Goal: Task Accomplishment & Management: Complete application form

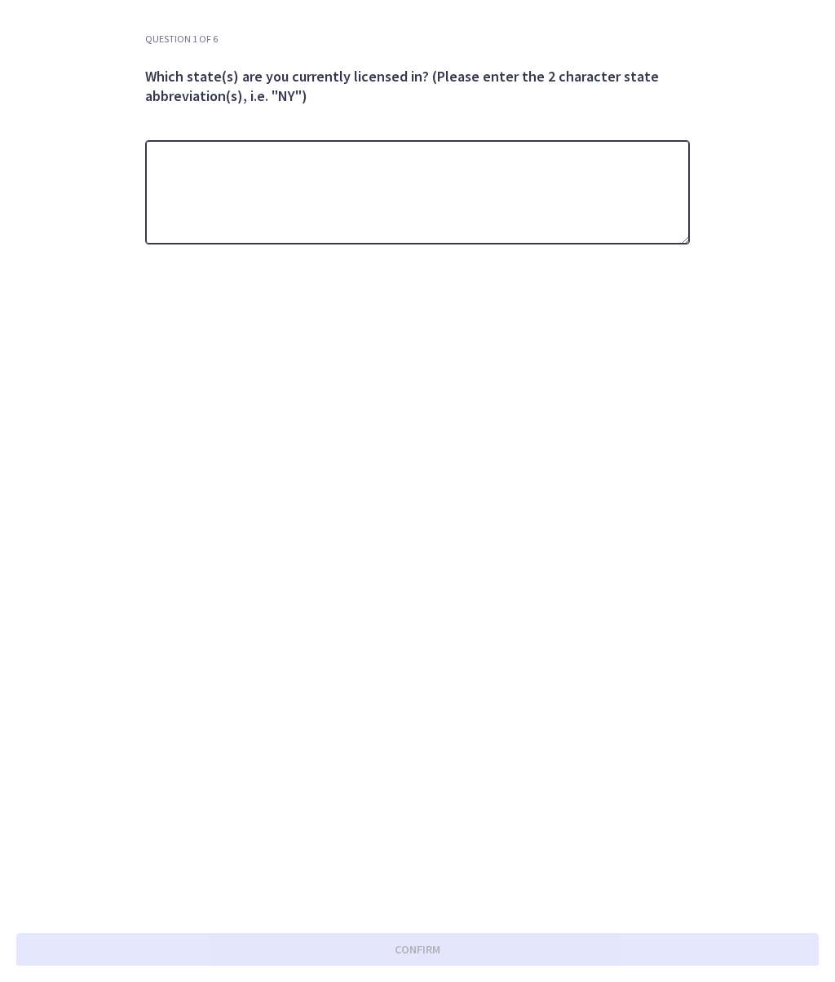
click at [288, 185] on textarea at bounding box center [417, 192] width 544 height 104
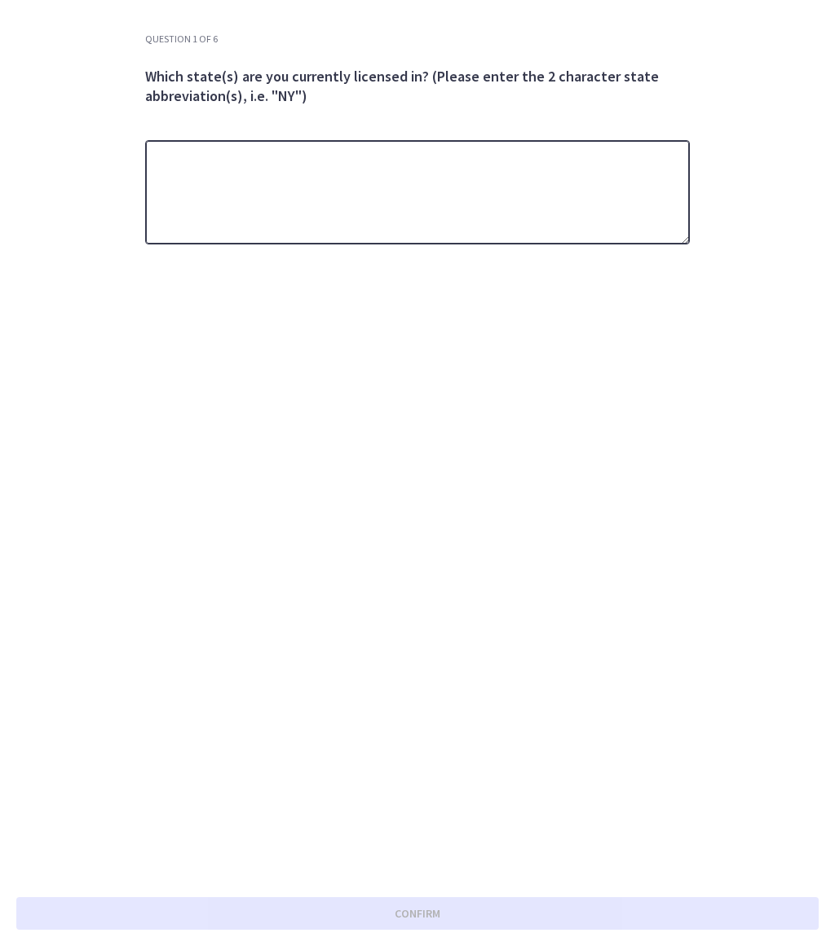
click at [324, 177] on textarea at bounding box center [417, 192] width 544 height 104
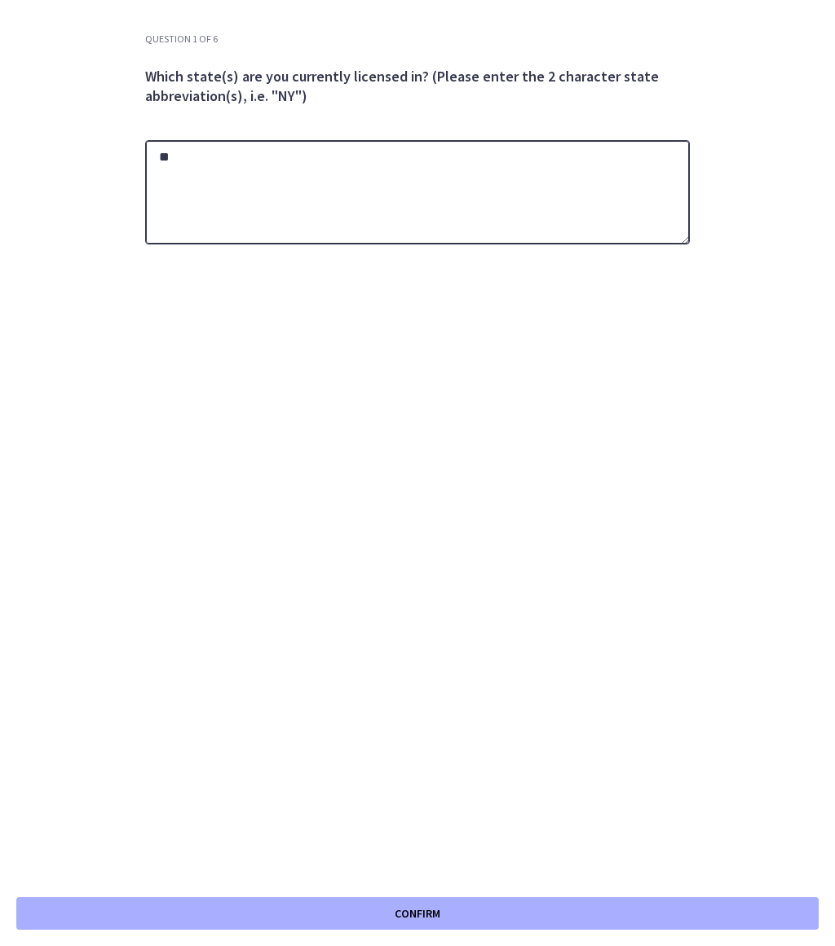
type textarea "*"
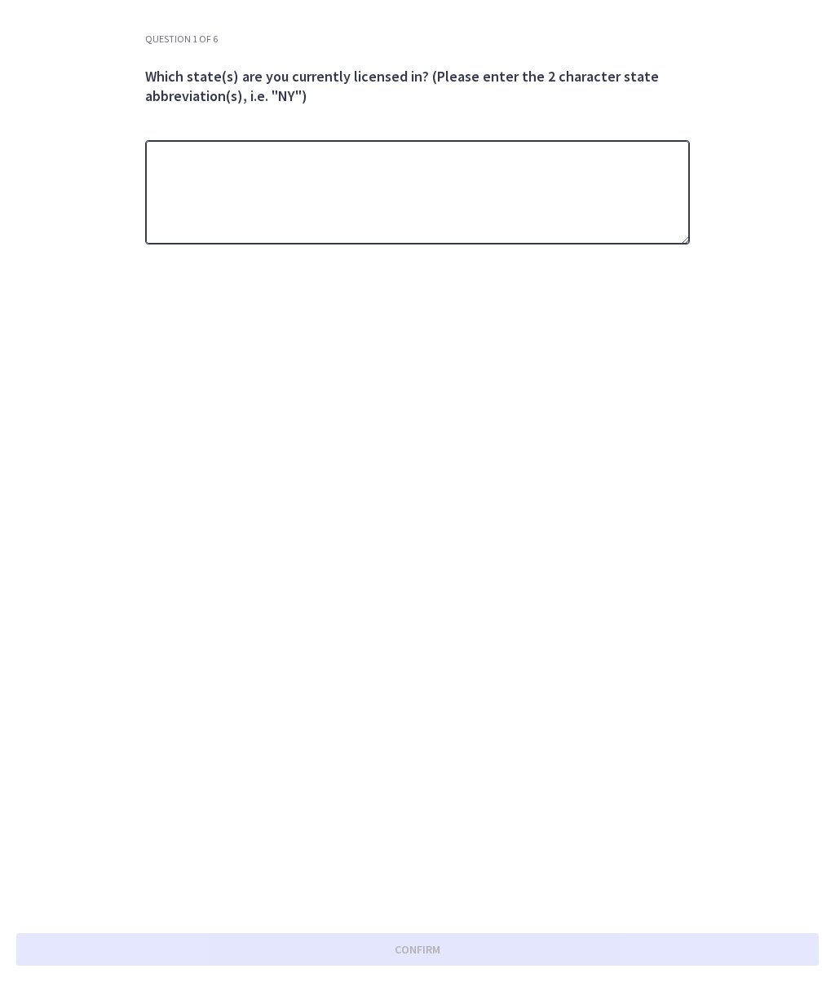
click at [295, 200] on textarea at bounding box center [417, 192] width 544 height 104
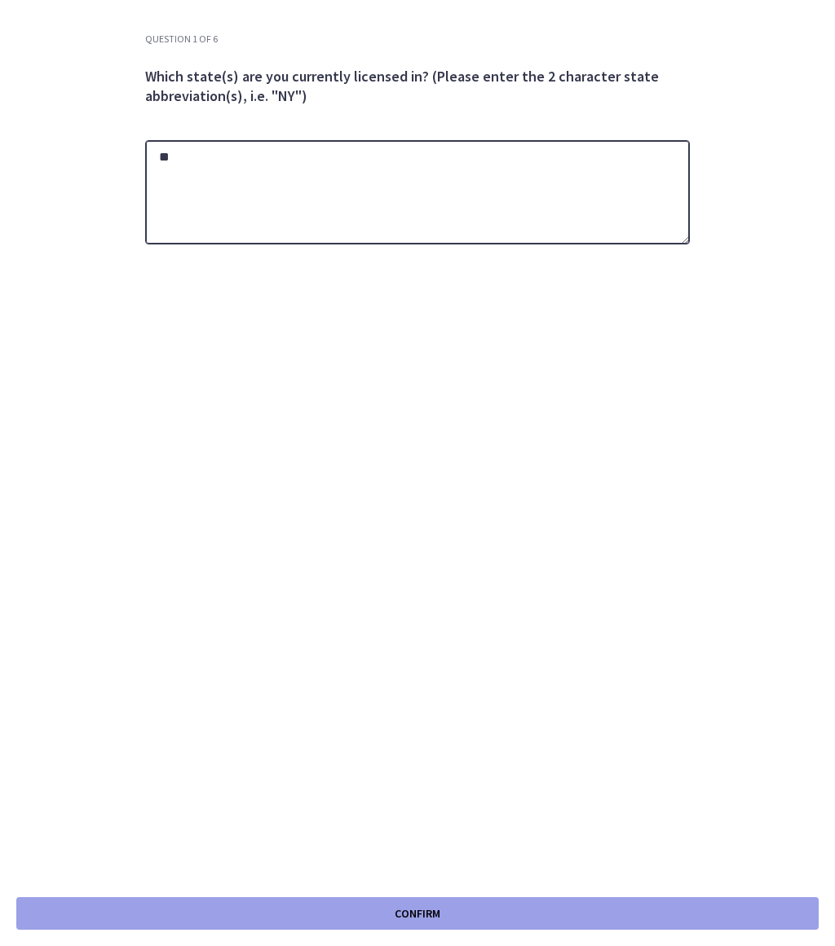
type textarea "**"
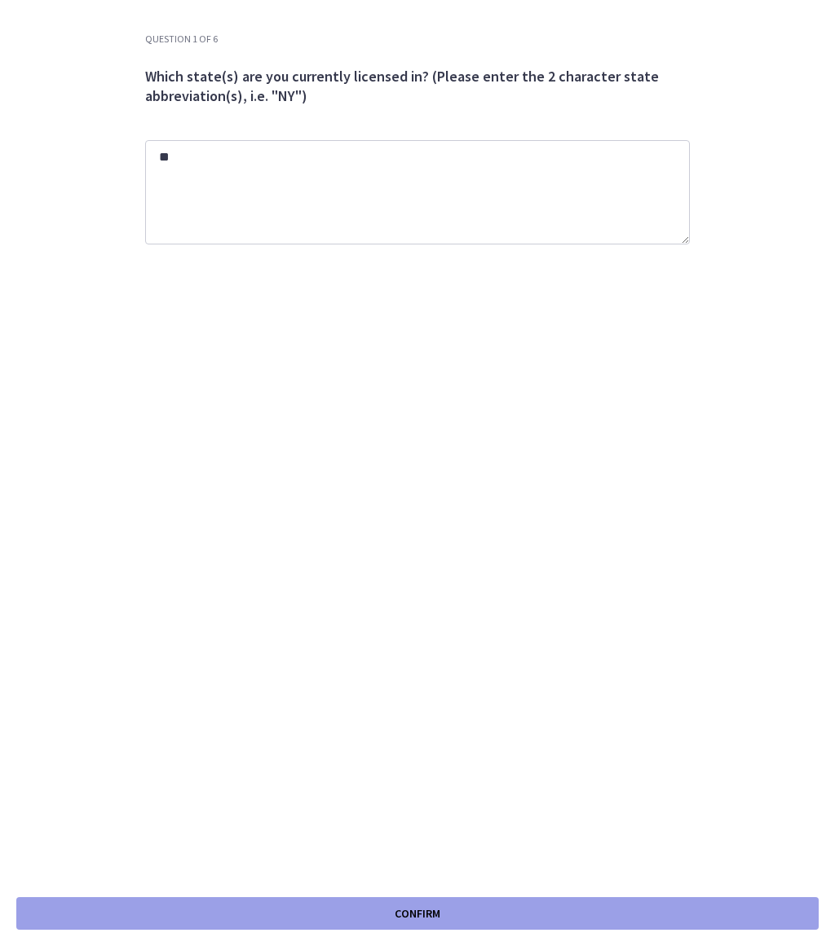
click at [336, 703] on button "Confirm" at bounding box center [417, 913] width 802 height 33
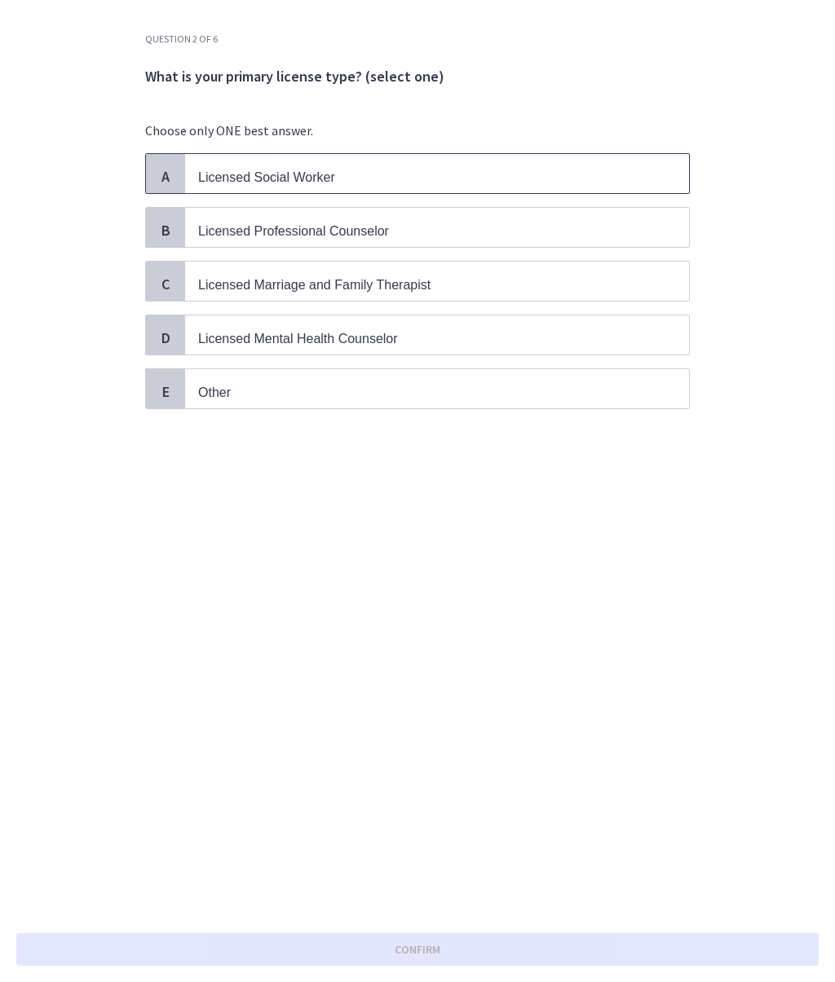
click at [380, 178] on p "Licensed Social Worker" at bounding box center [420, 177] width 445 height 20
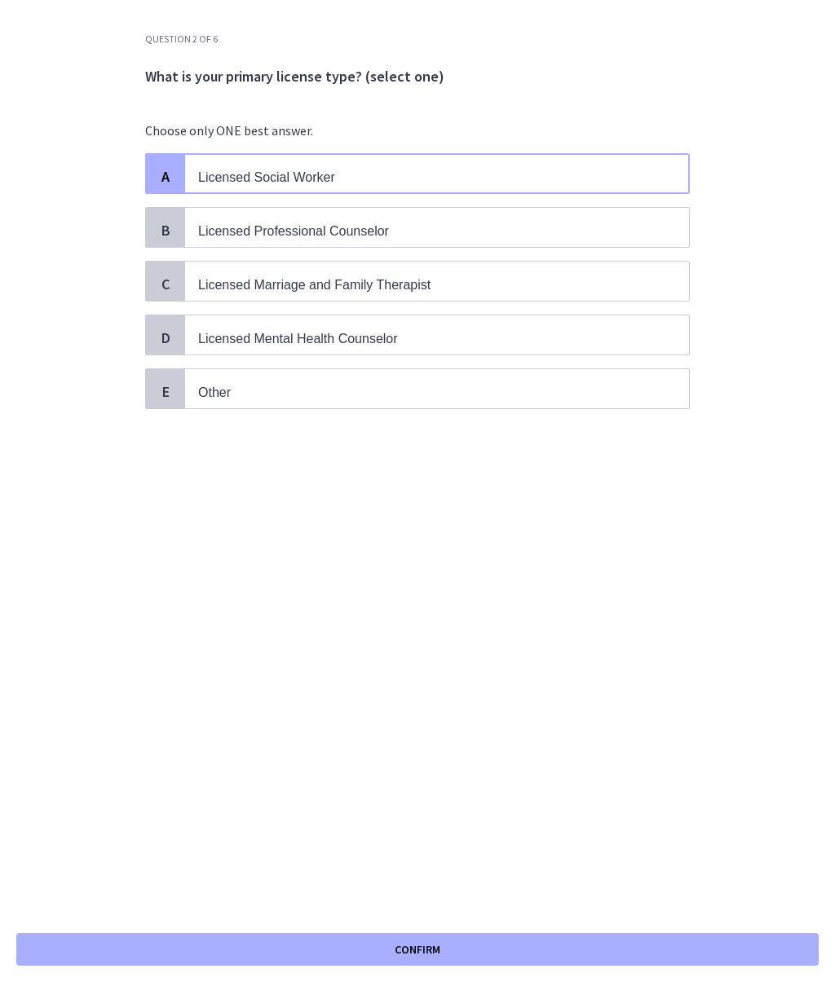
click at [403, 181] on p "Licensed Social Worker" at bounding box center [420, 177] width 445 height 20
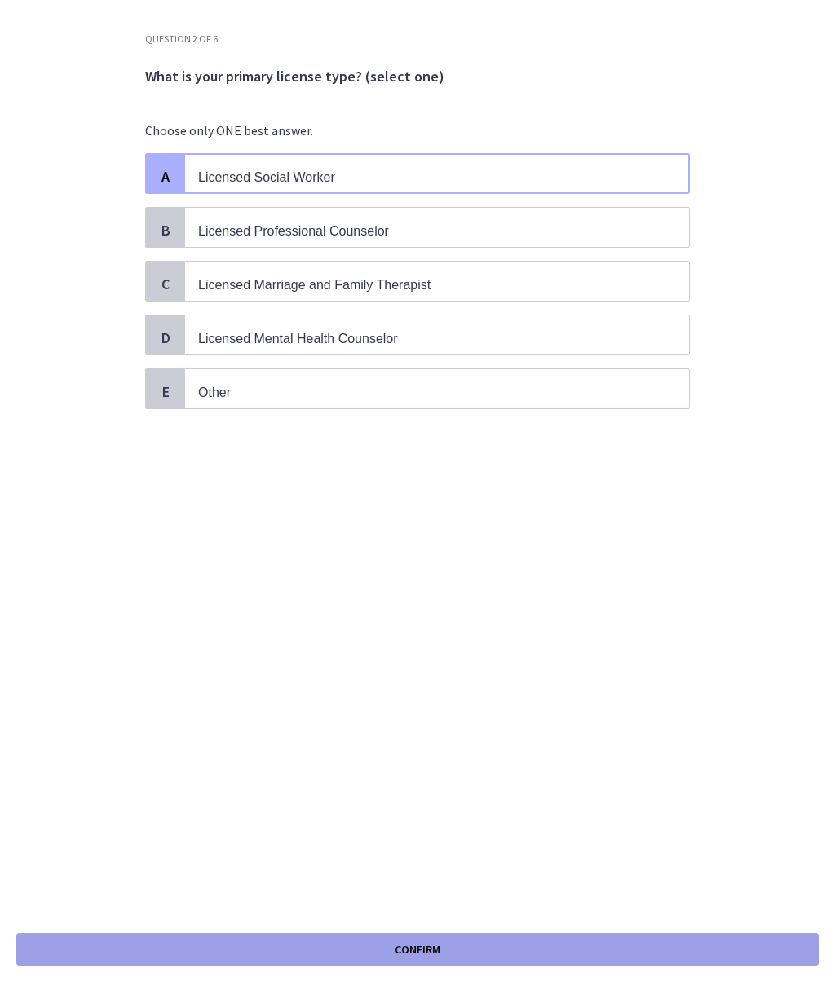
click at [385, 703] on button "Confirm" at bounding box center [417, 949] width 802 height 33
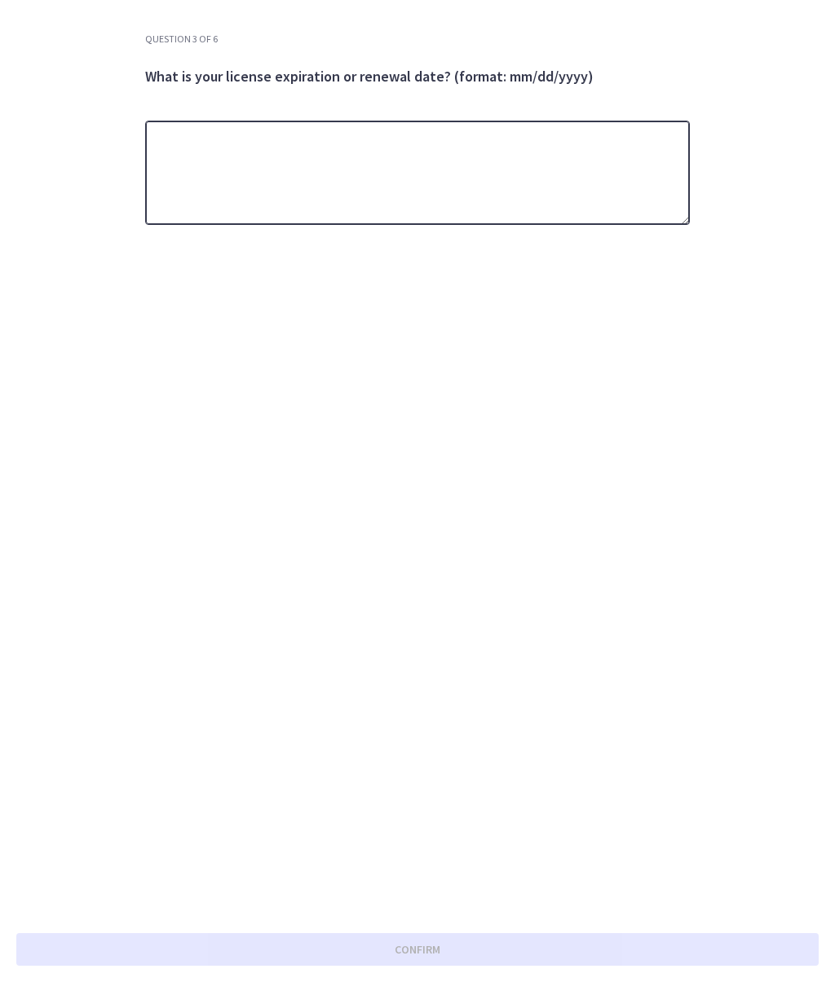
click at [227, 182] on textarea at bounding box center [417, 173] width 544 height 104
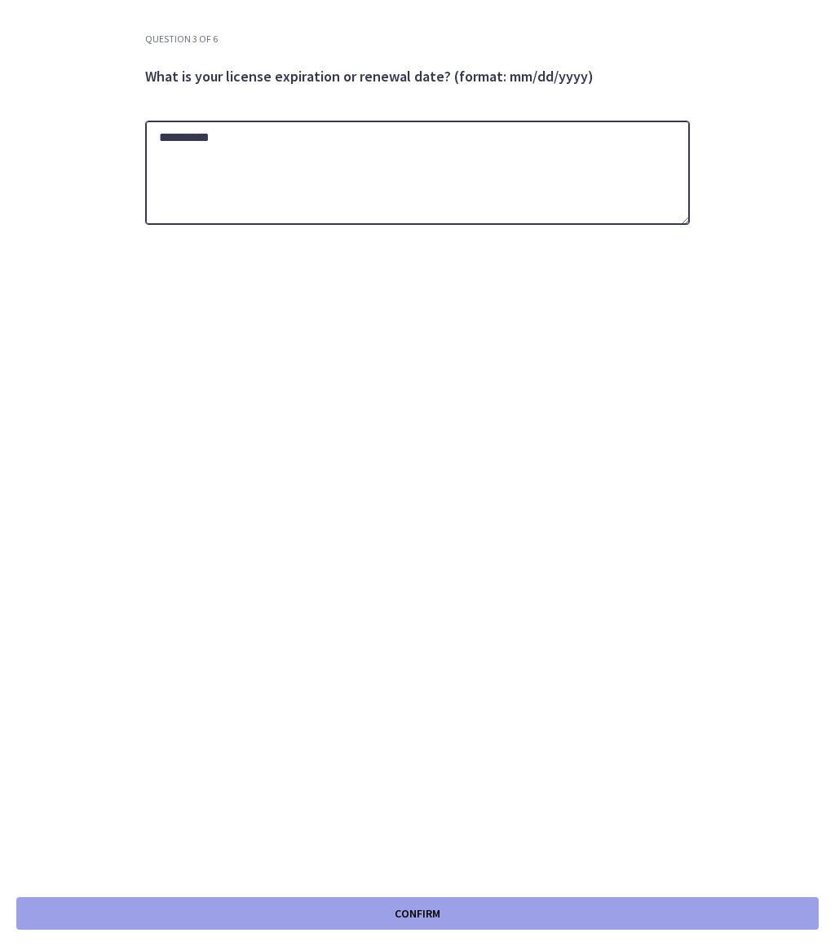
type textarea "**********"
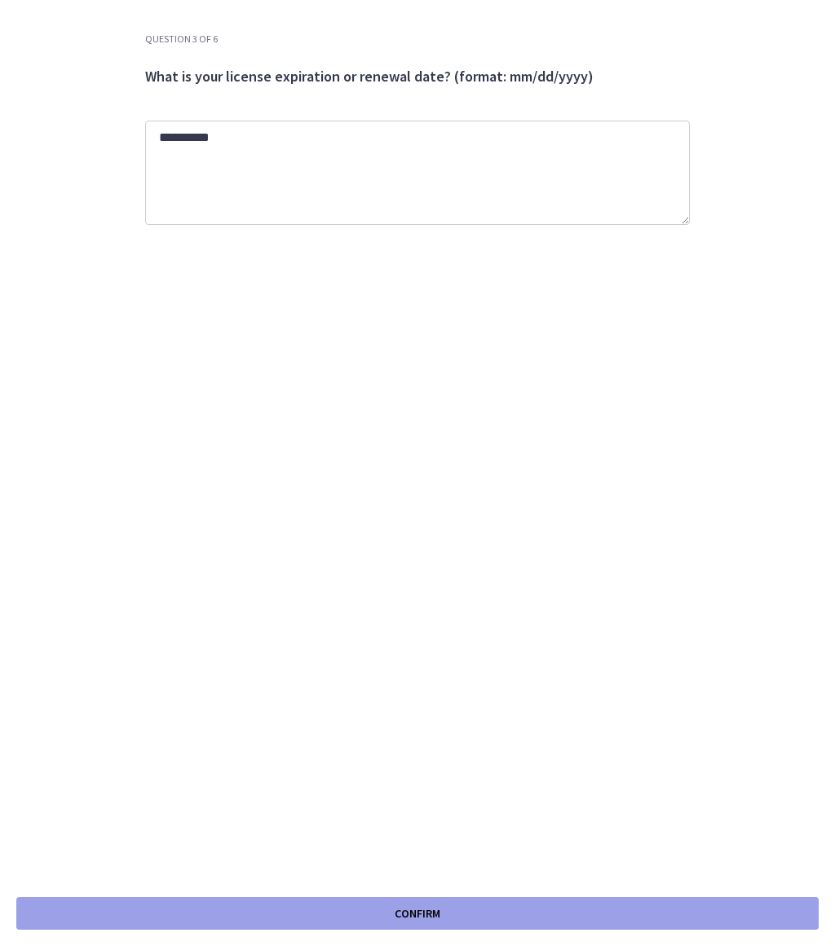
click at [332, 703] on button "Confirm" at bounding box center [417, 913] width 802 height 33
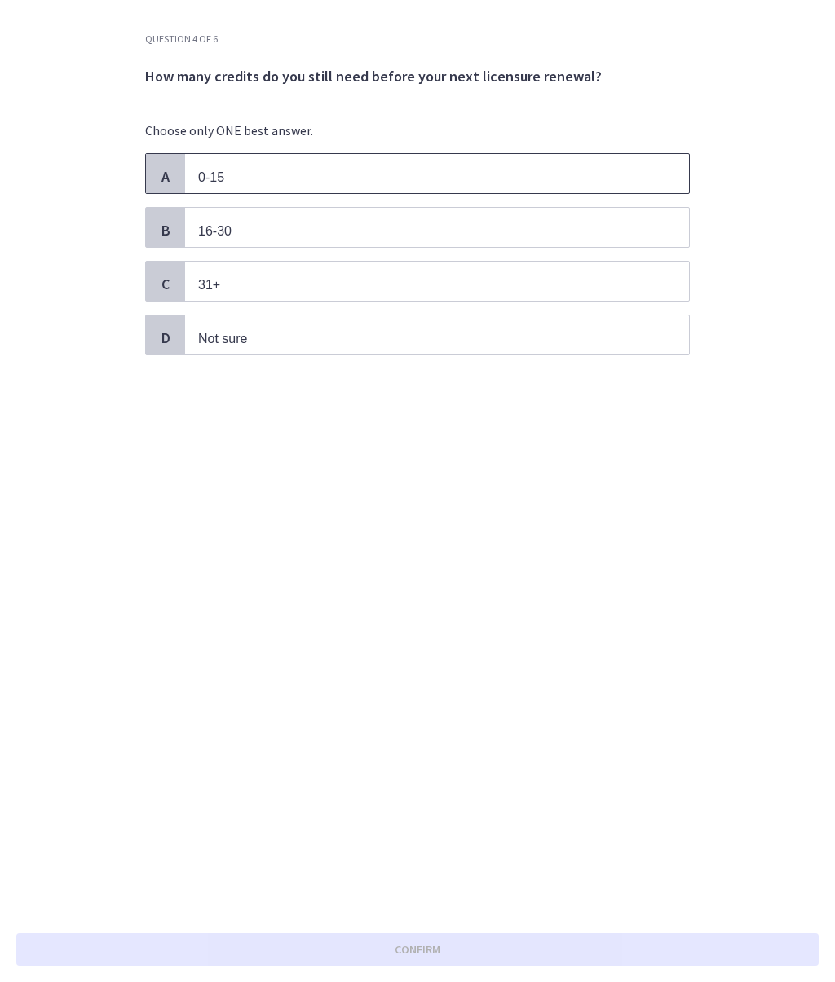
click at [321, 185] on p "0-15" at bounding box center [420, 177] width 445 height 20
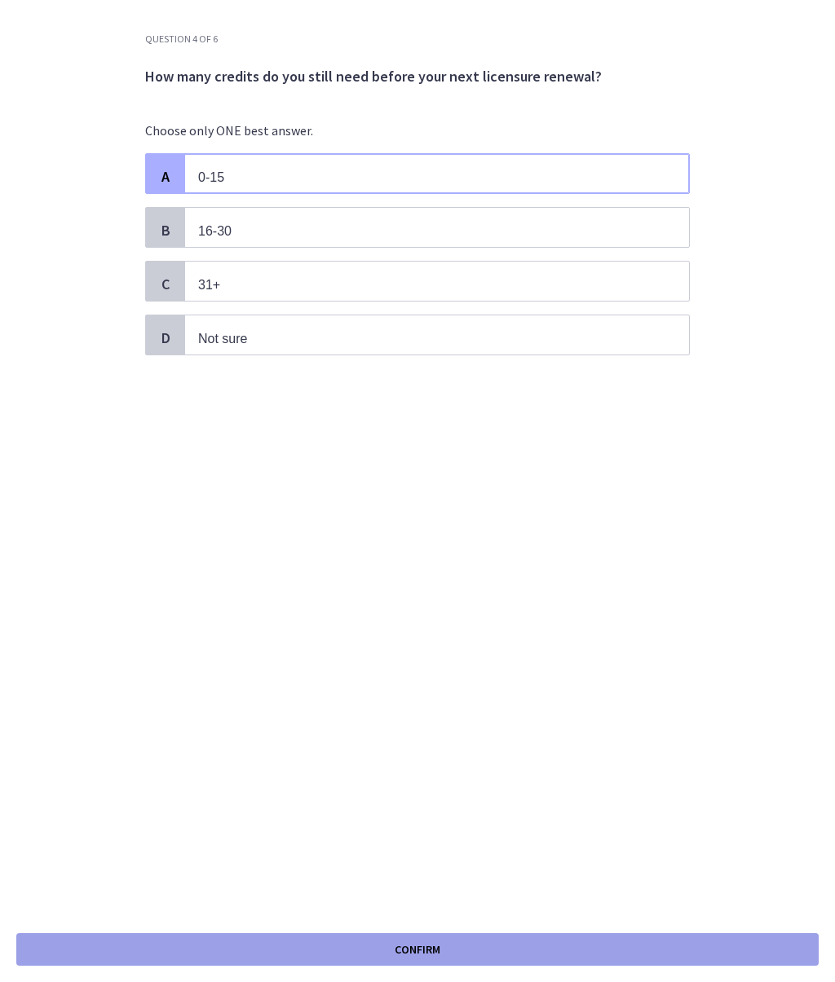
click at [412, 703] on span "Confirm" at bounding box center [417, 950] width 46 height 20
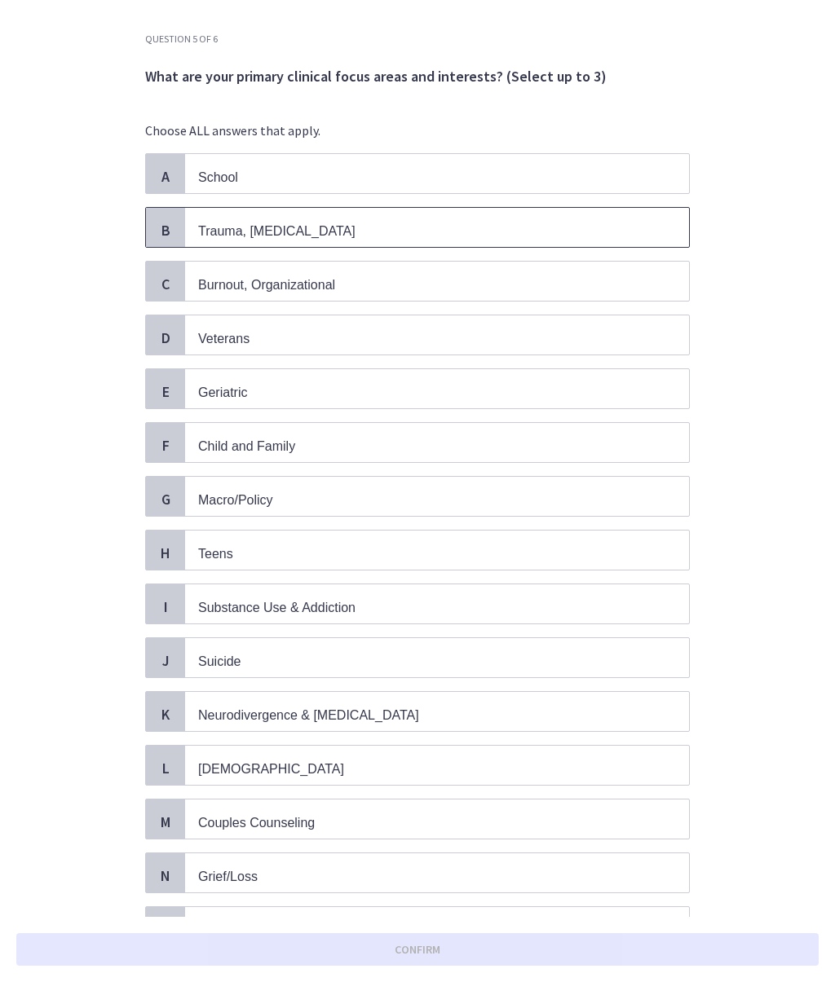
click at [350, 231] on p "Trauma, PTSD" at bounding box center [420, 231] width 445 height 20
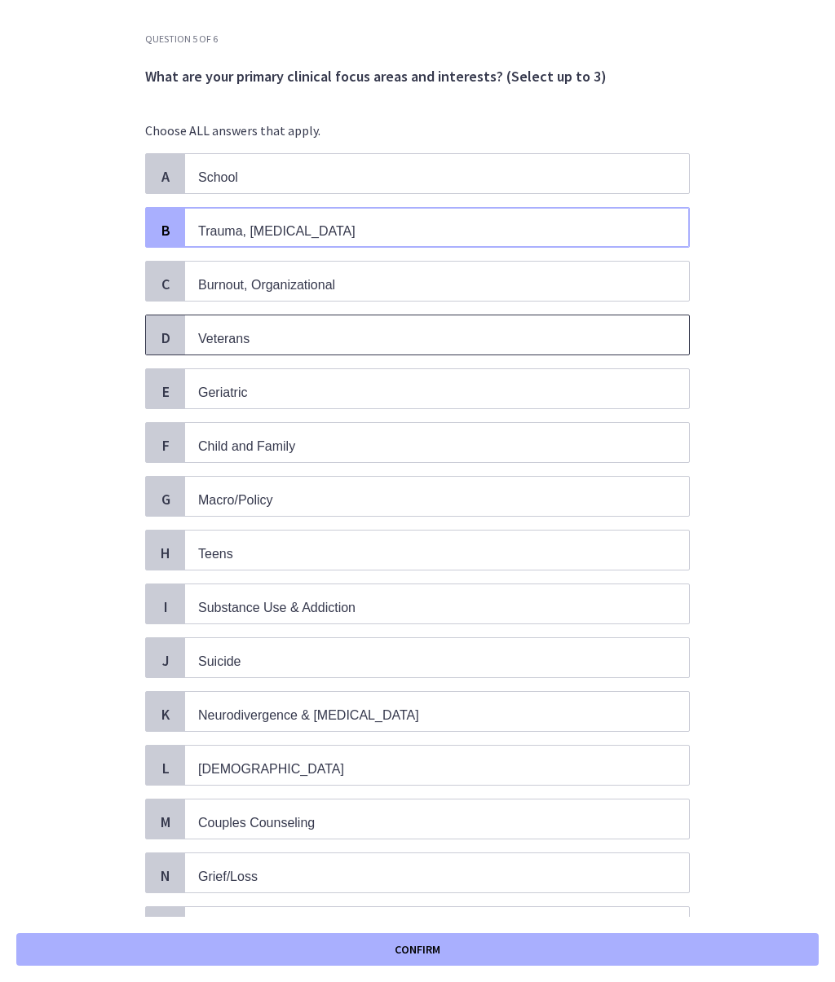
click at [379, 337] on p "Veterans" at bounding box center [420, 338] width 445 height 20
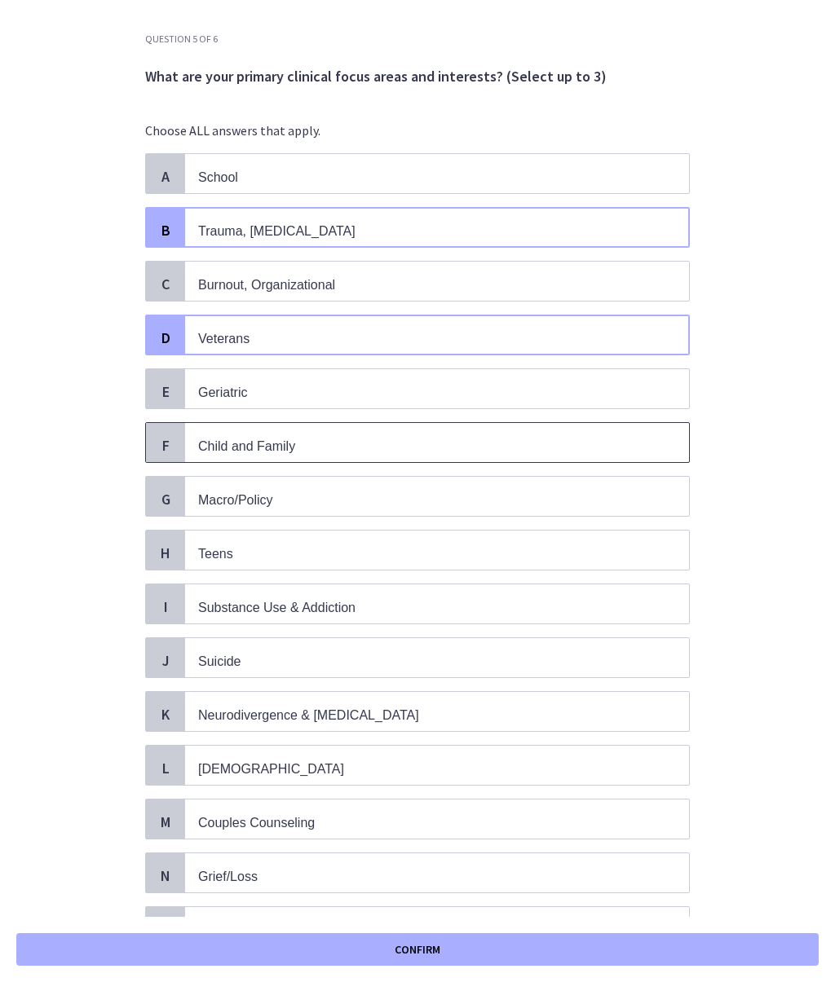
click at [391, 447] on p "Child and Family" at bounding box center [420, 446] width 445 height 20
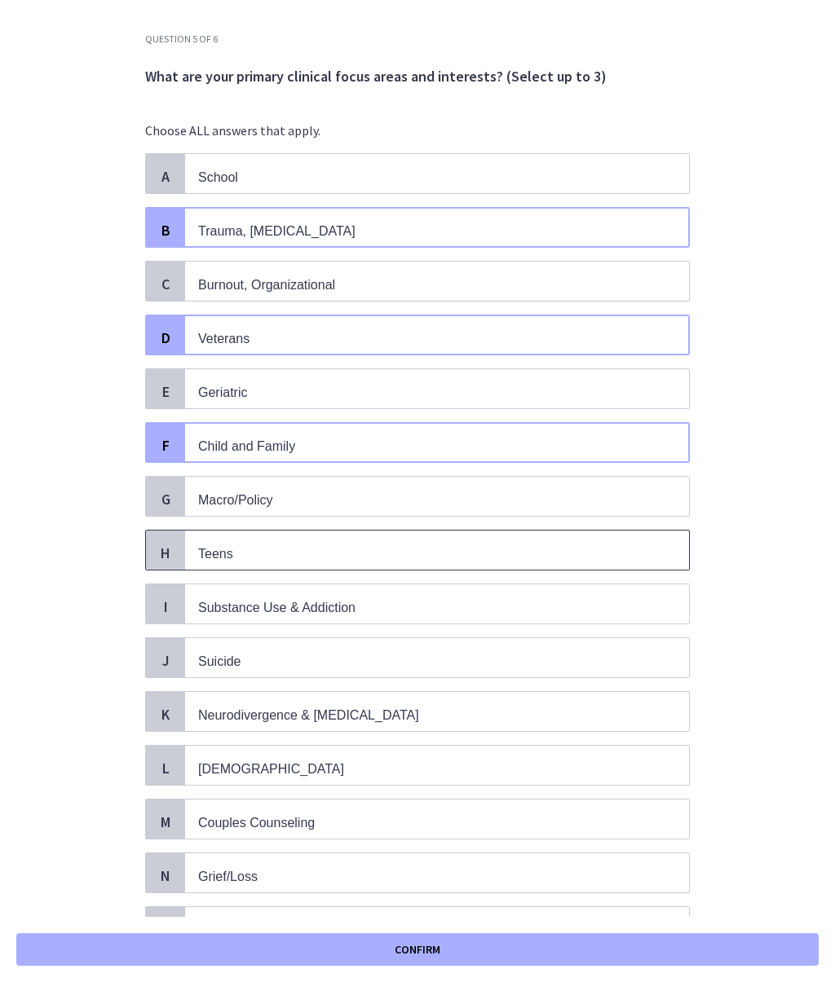
click at [391, 557] on p "Teens" at bounding box center [420, 554] width 445 height 20
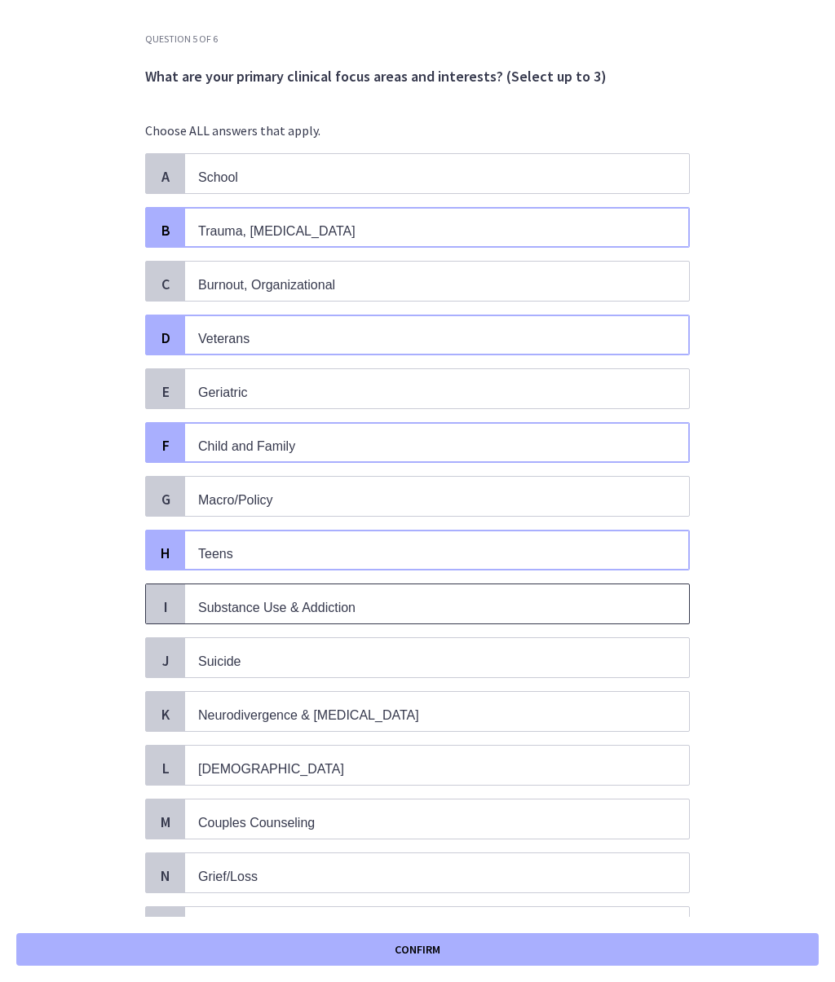
click at [403, 604] on p "Substance Use & Addiction" at bounding box center [420, 607] width 445 height 20
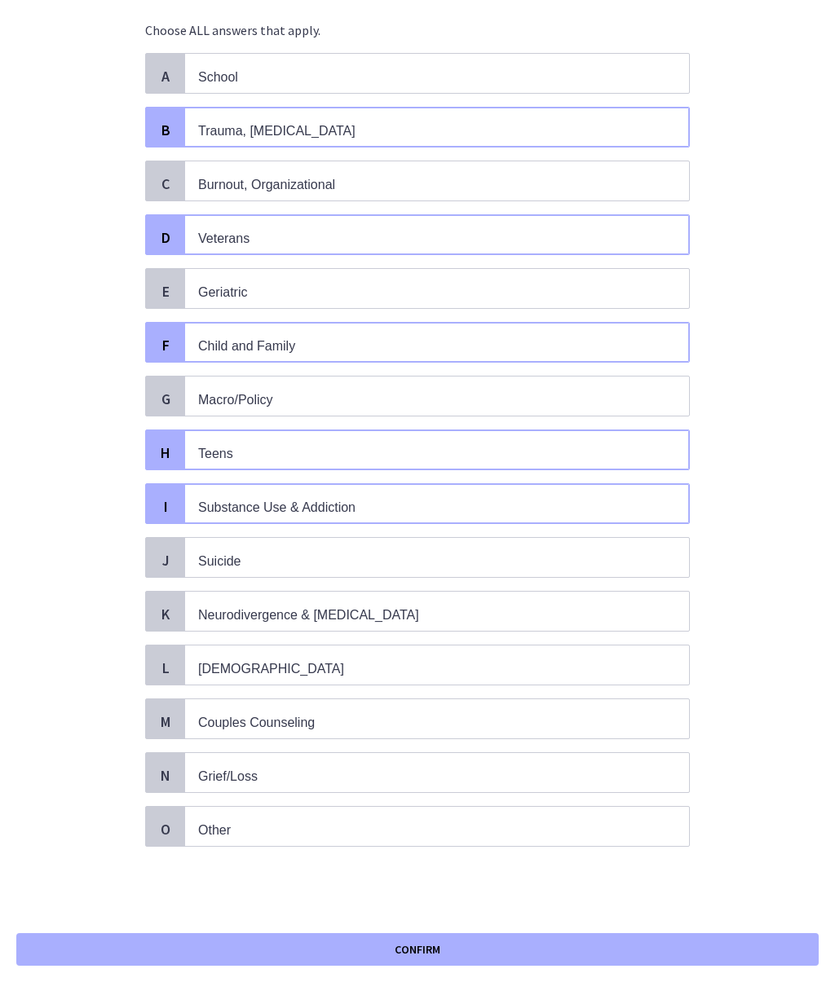
scroll to position [100, 0]
click at [419, 611] on span "Neurodivergence & Developmental Disorders" at bounding box center [308, 615] width 221 height 14
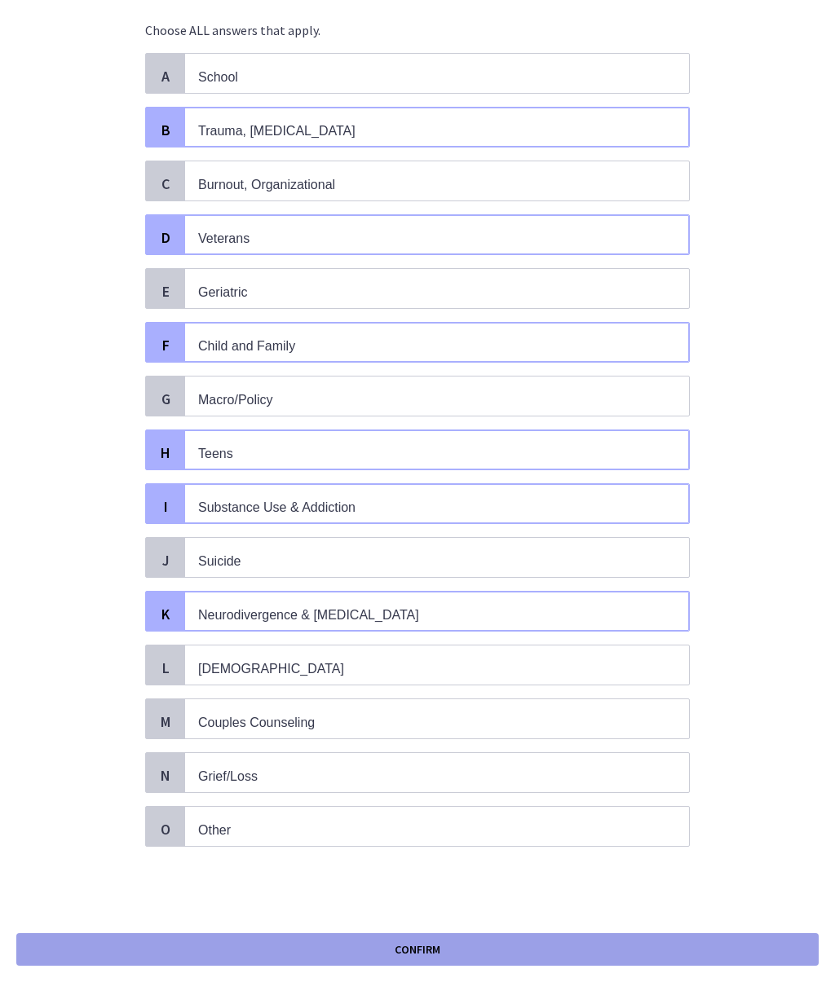
click at [449, 703] on button "Confirm" at bounding box center [417, 949] width 802 height 33
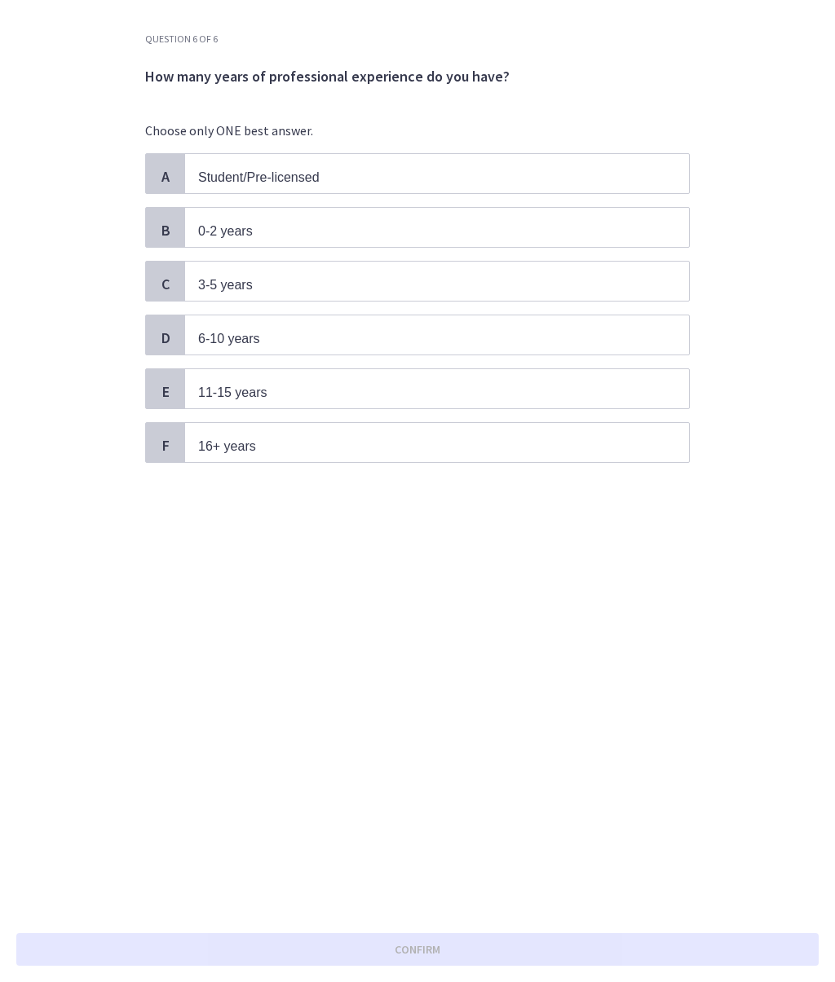
scroll to position [0, 0]
click at [346, 237] on p "0-2 years" at bounding box center [420, 231] width 445 height 20
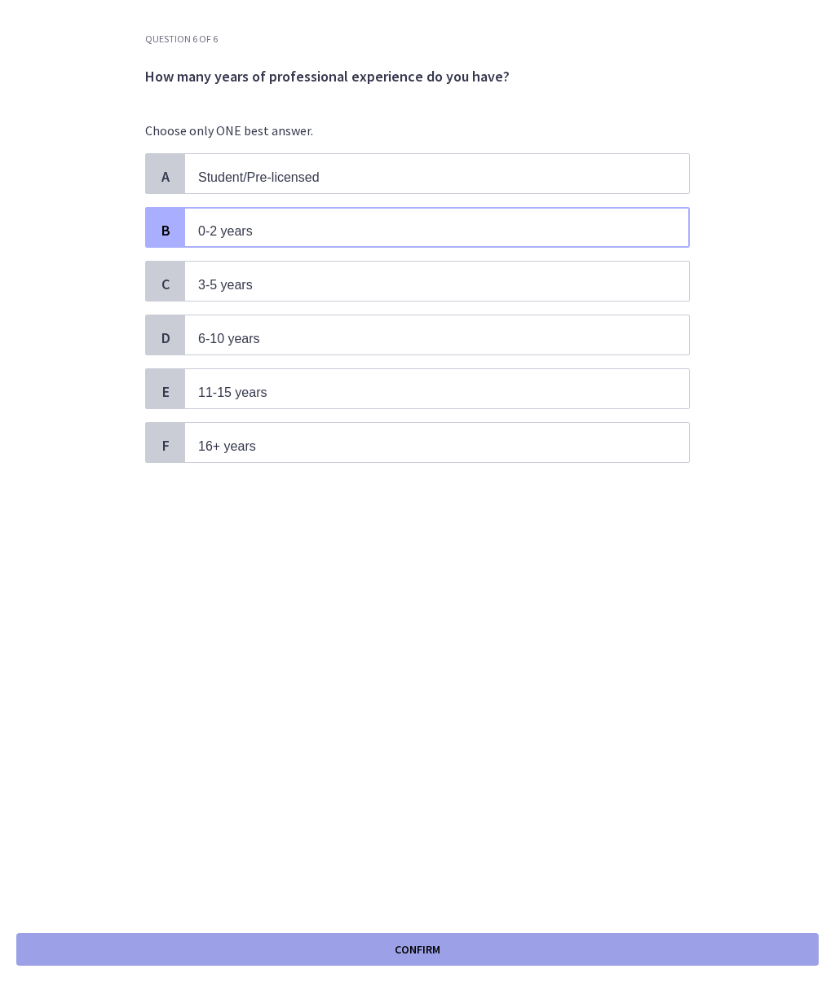
click at [352, 703] on button "Confirm" at bounding box center [417, 949] width 802 height 33
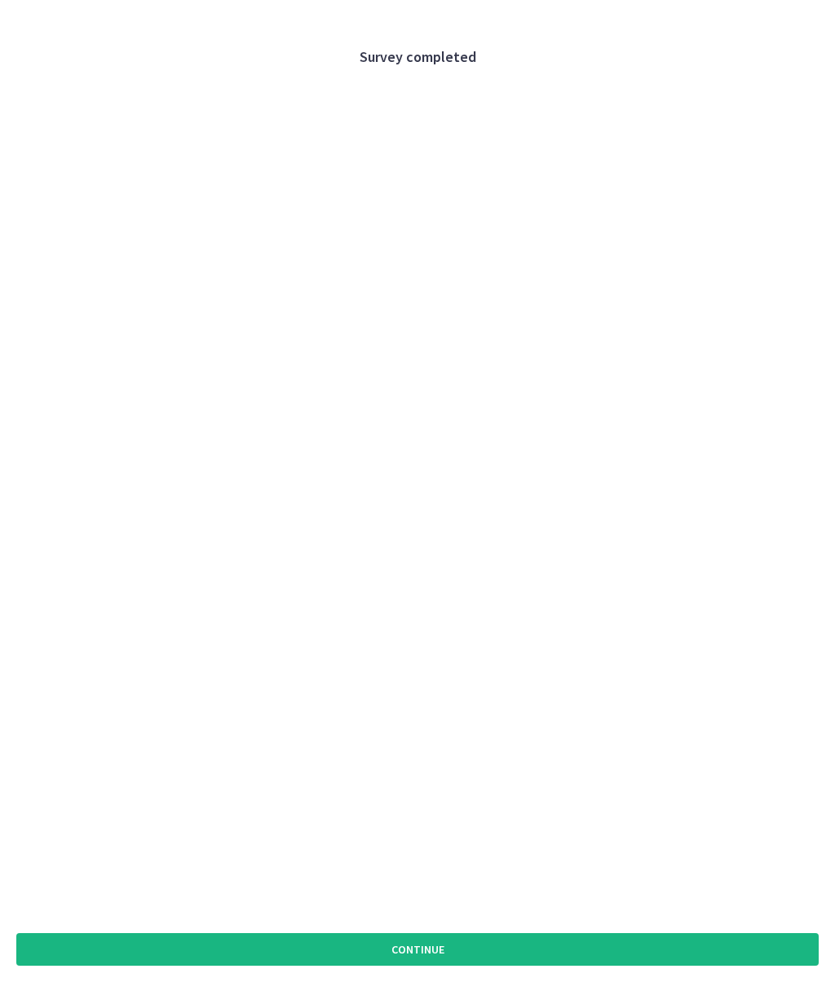
click at [396, 703] on button "Continue" at bounding box center [417, 949] width 802 height 33
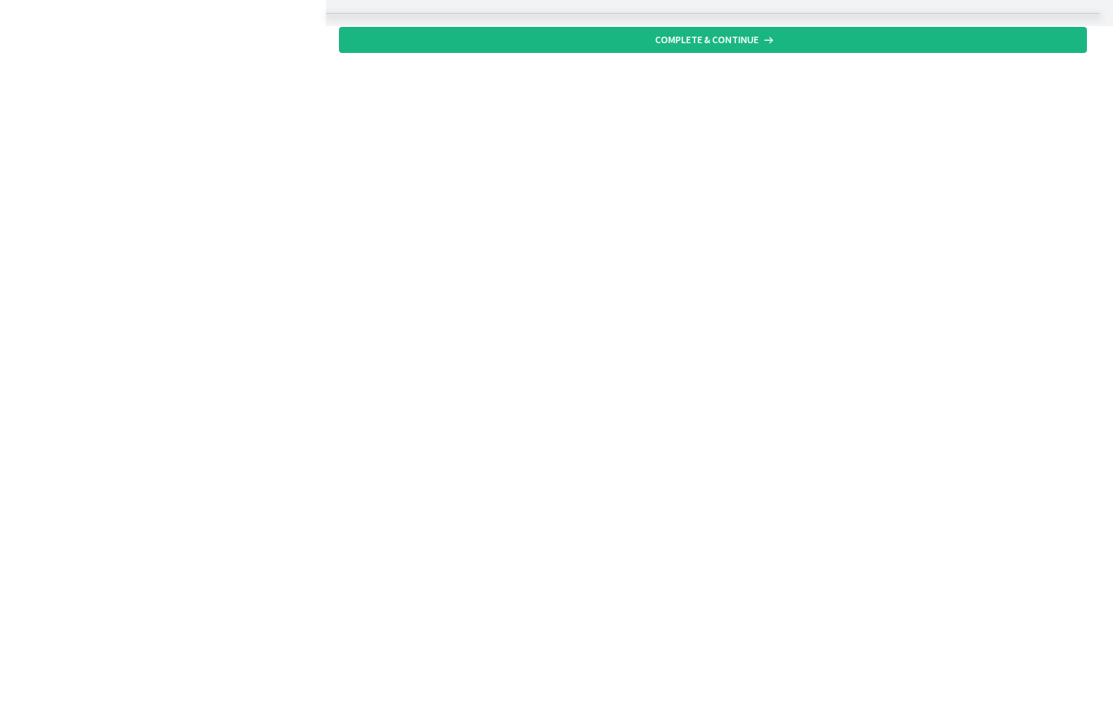
click at [694, 43] on span "Complete & continue" at bounding box center [707, 39] width 104 height 13
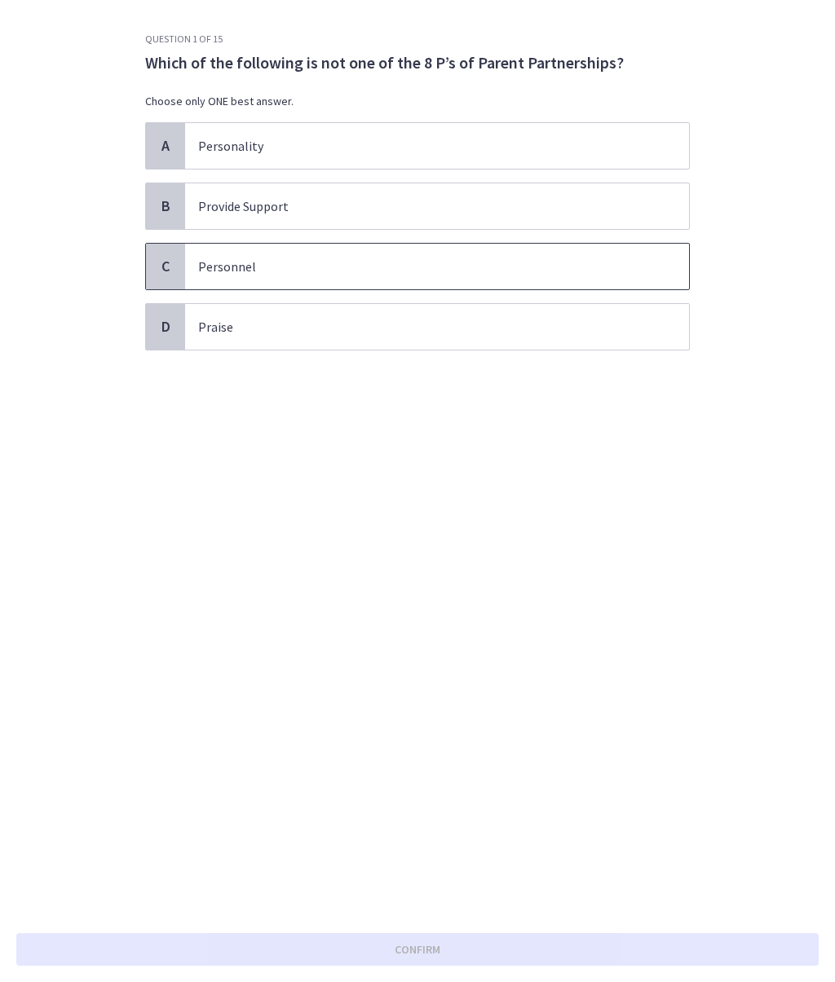
click at [400, 254] on span "Personnel" at bounding box center [437, 267] width 504 height 46
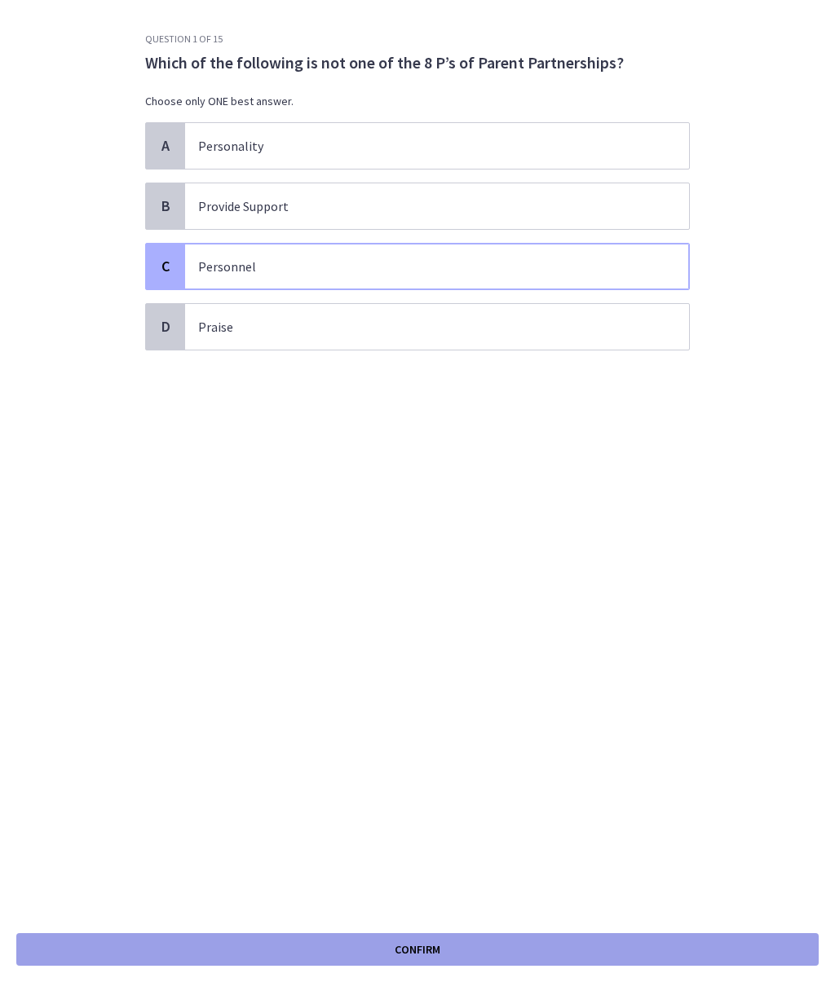
click at [469, 703] on button "Confirm" at bounding box center [417, 949] width 802 height 33
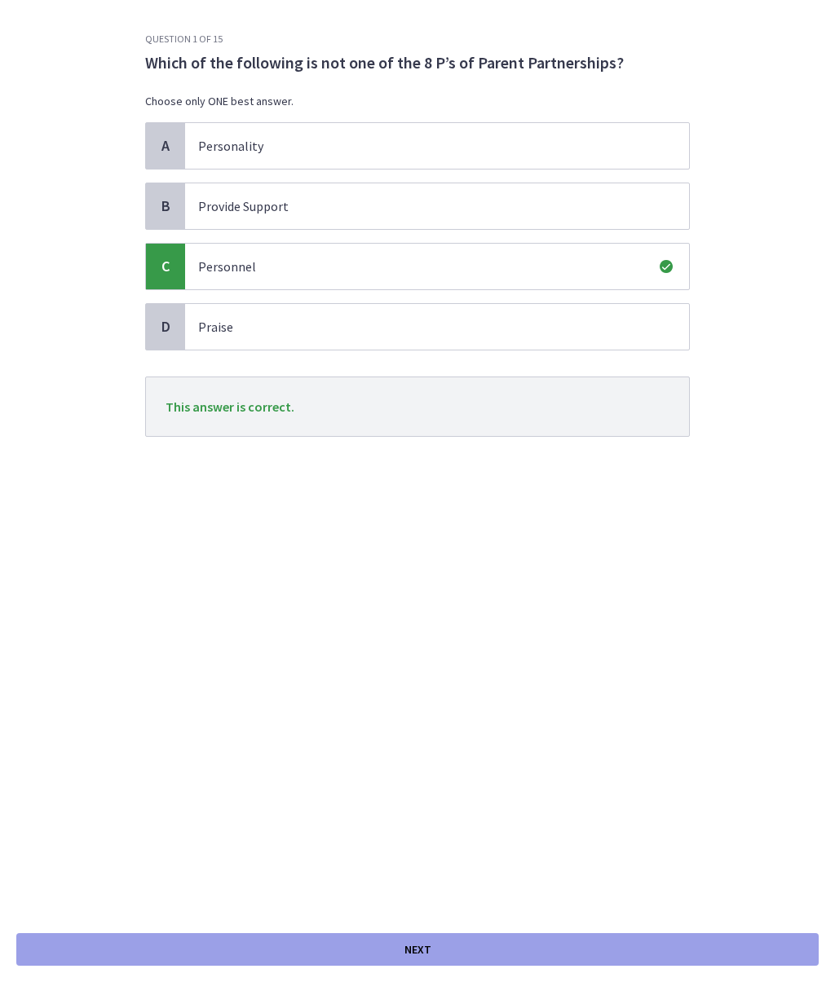
click at [444, 703] on button "Next" at bounding box center [417, 949] width 802 height 33
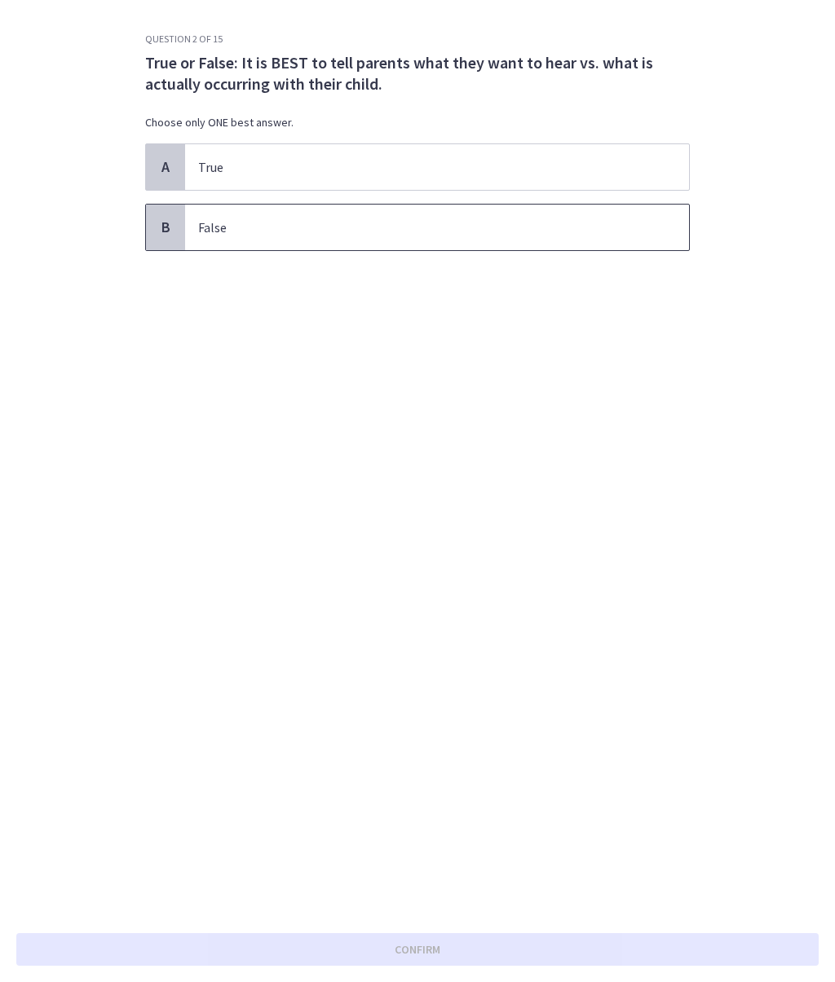
click at [506, 230] on p "False" at bounding box center [420, 228] width 445 height 20
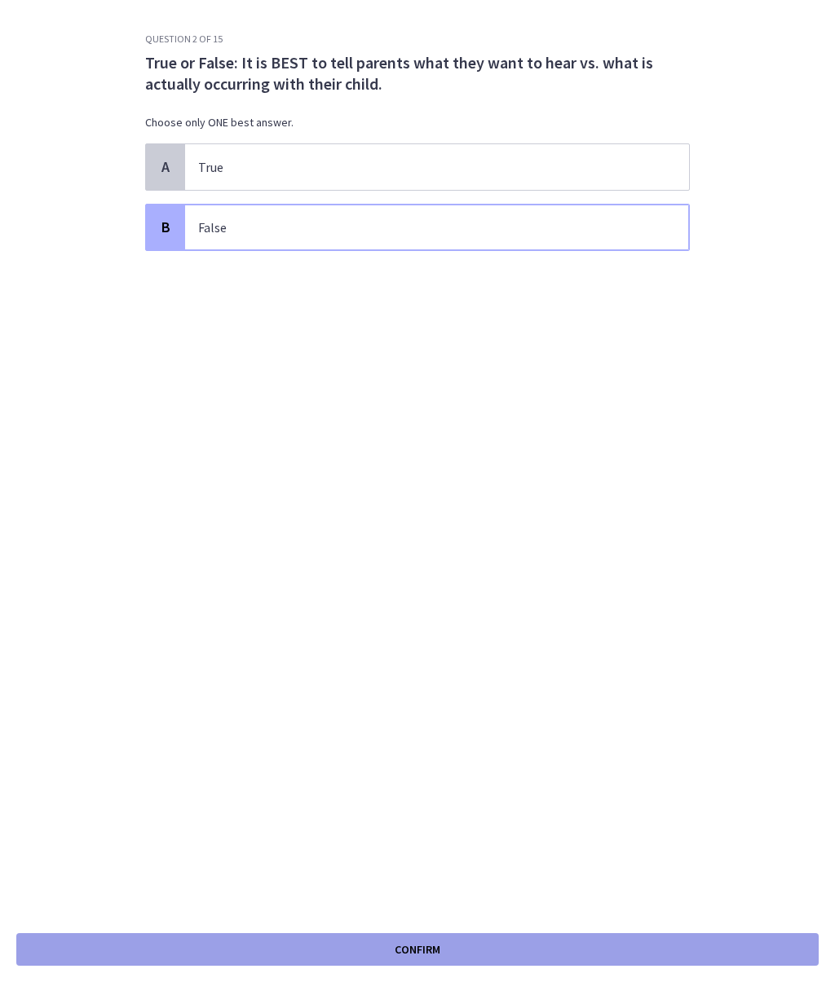
click at [464, 703] on button "Confirm" at bounding box center [417, 949] width 802 height 33
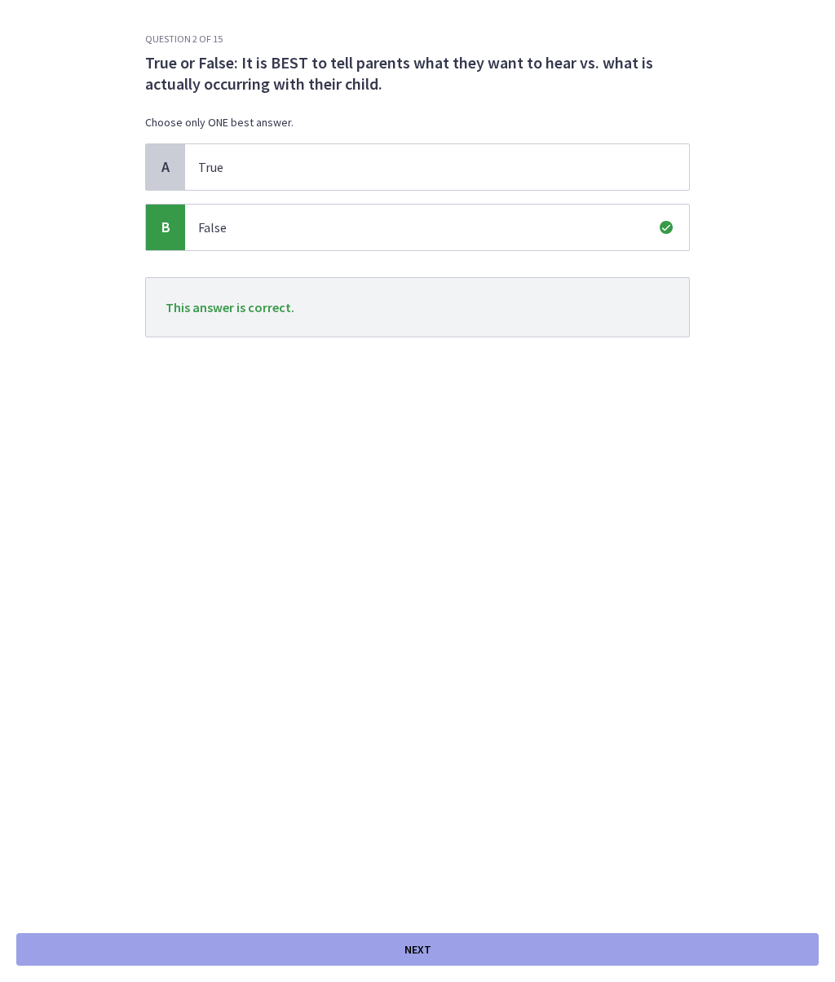
click at [441, 703] on button "Next" at bounding box center [417, 949] width 802 height 33
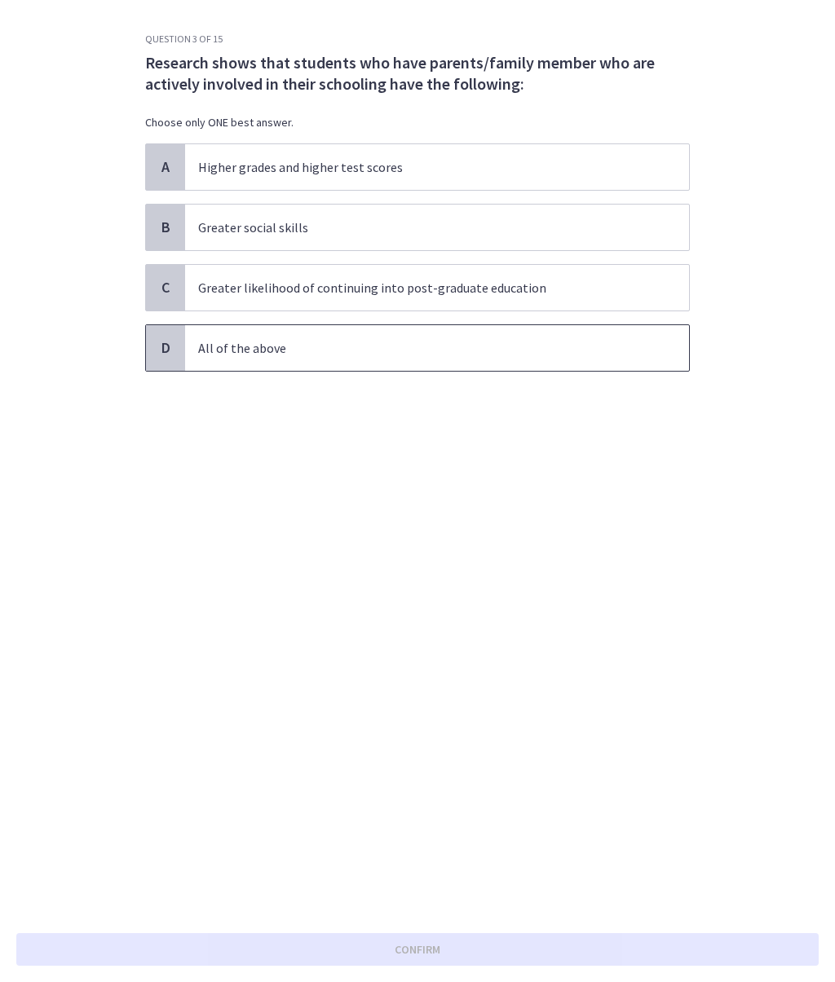
click at [514, 349] on p "All of the above" at bounding box center [420, 348] width 445 height 20
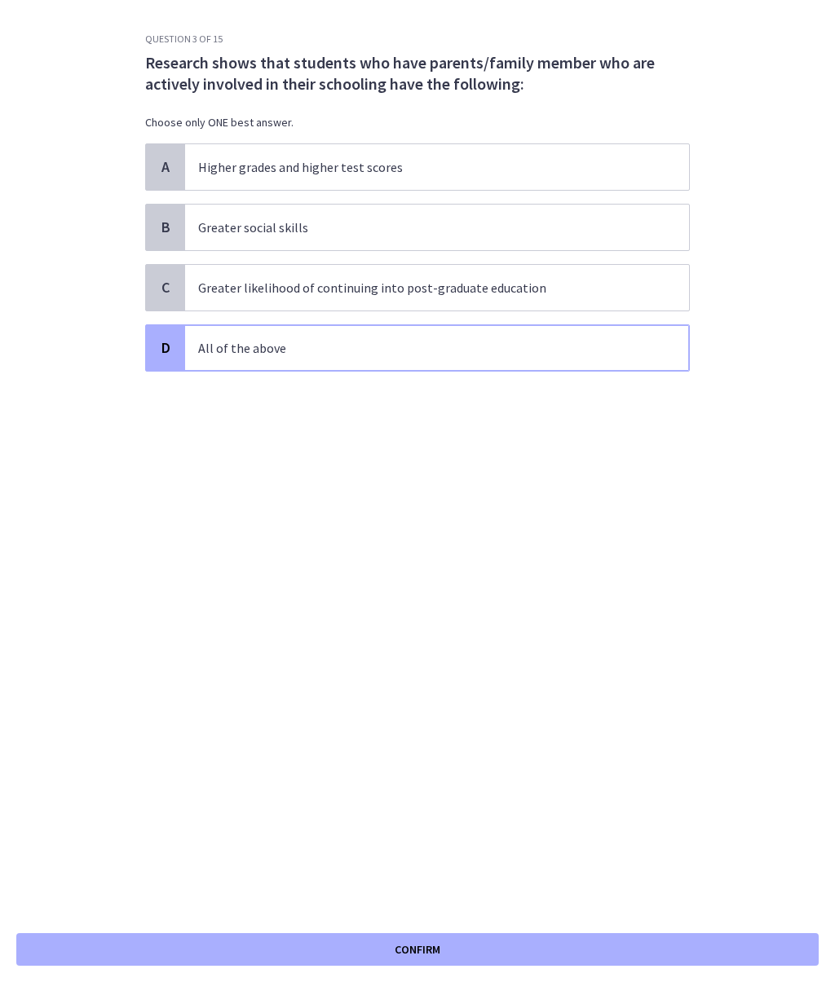
click at [447, 703] on div "Confirm" at bounding box center [417, 949] width 835 height 65
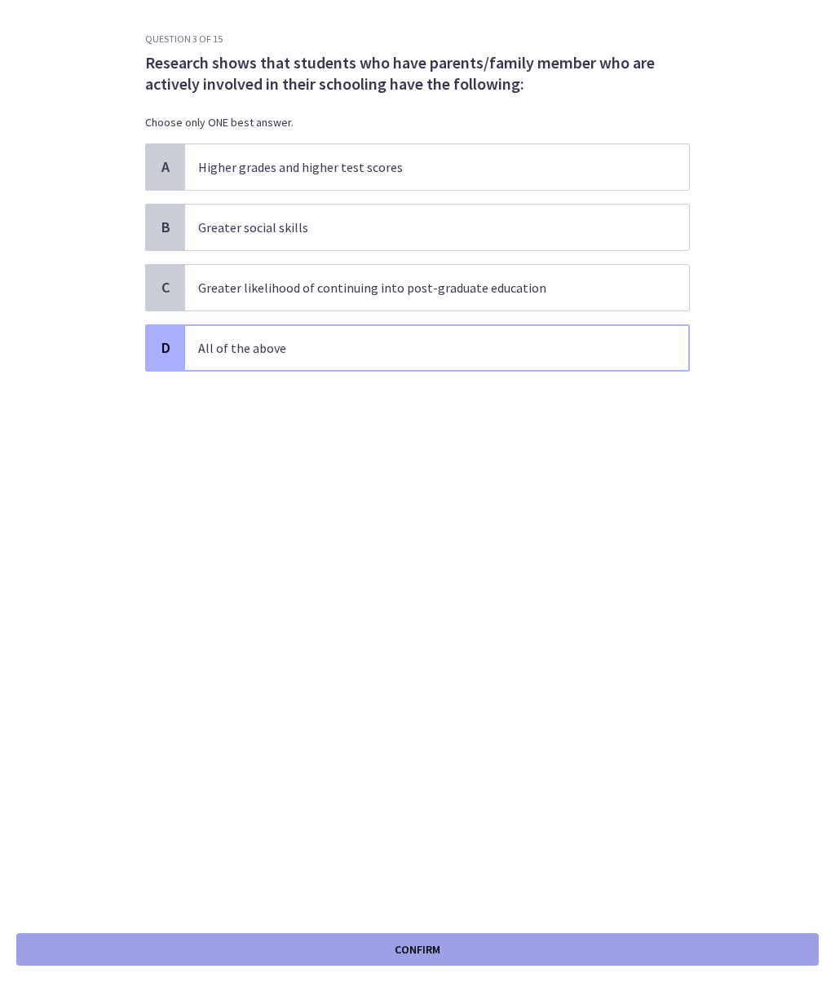
click at [434, 703] on span "Confirm" at bounding box center [417, 950] width 46 height 20
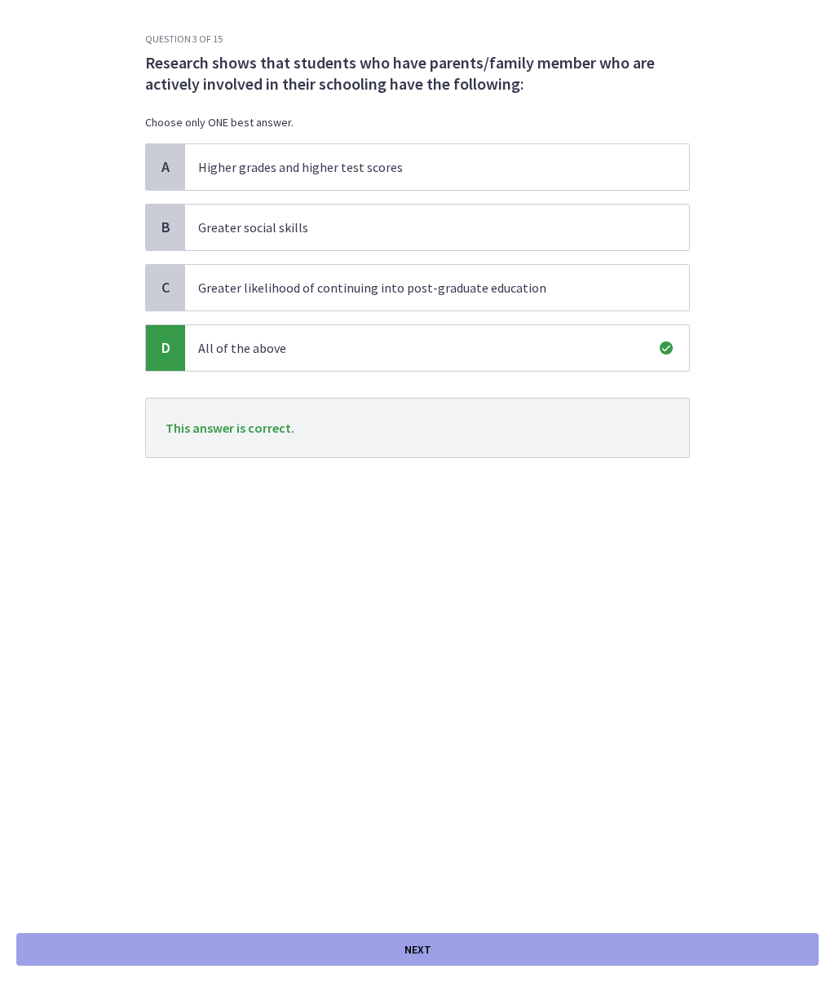
click at [445, 703] on button "Next" at bounding box center [417, 949] width 802 height 33
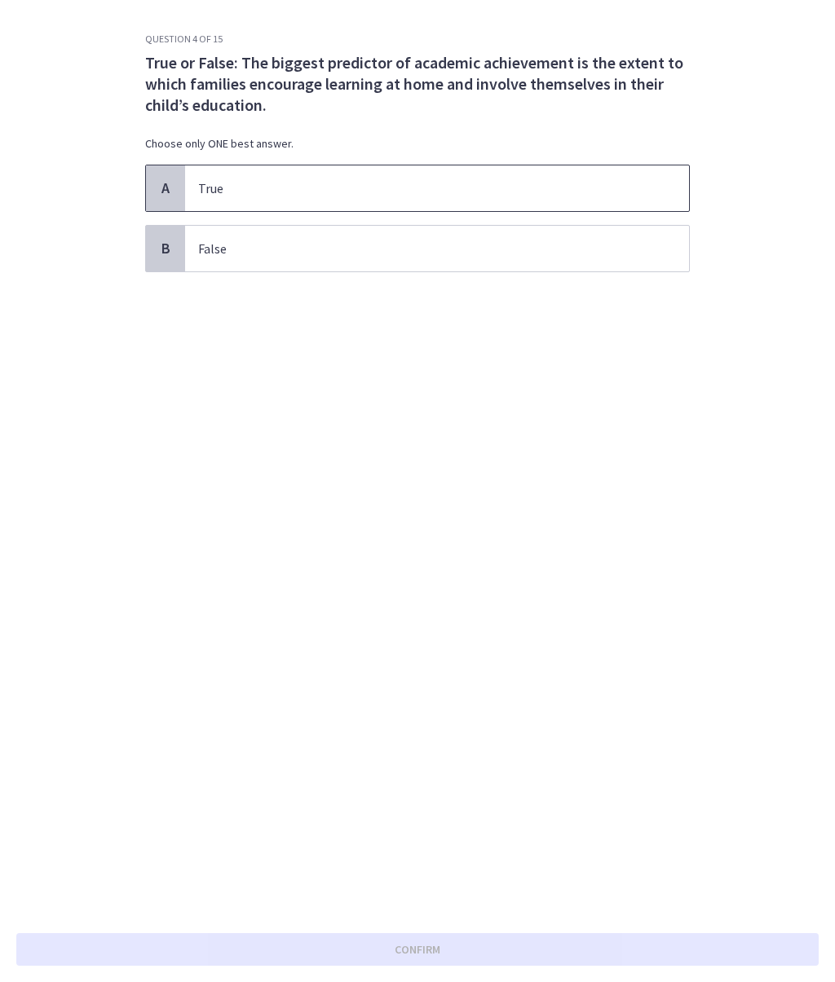
click at [548, 187] on p "True" at bounding box center [420, 188] width 445 height 20
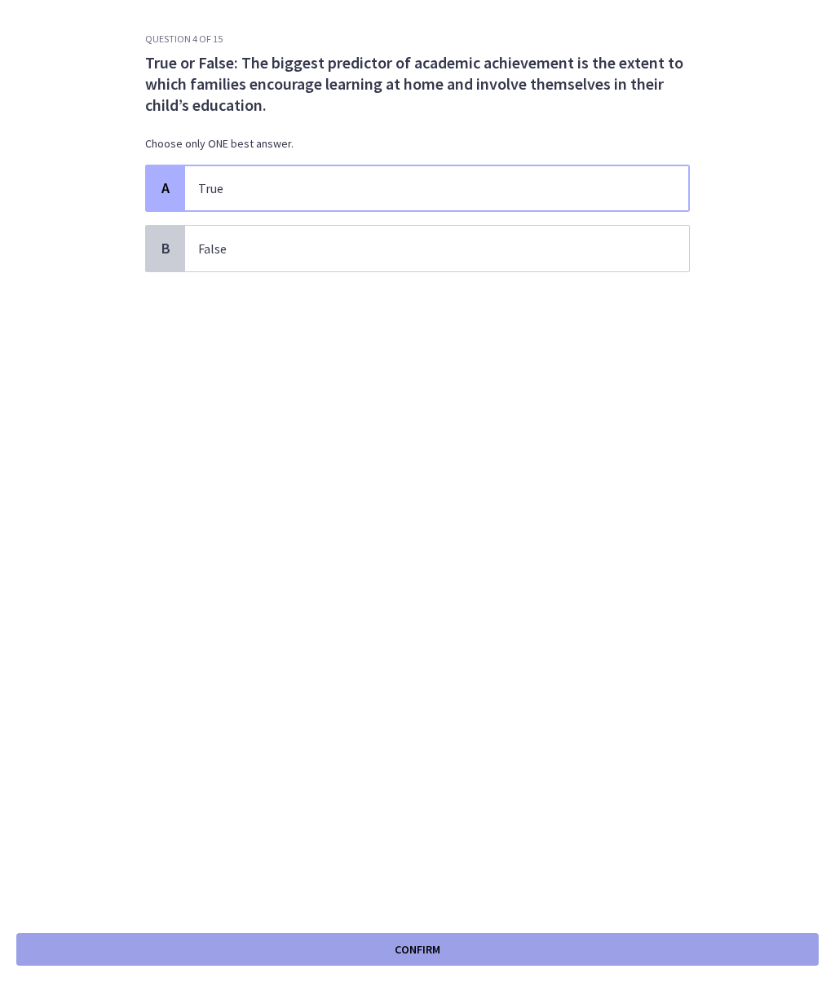
click at [346, 703] on button "Confirm" at bounding box center [417, 949] width 802 height 33
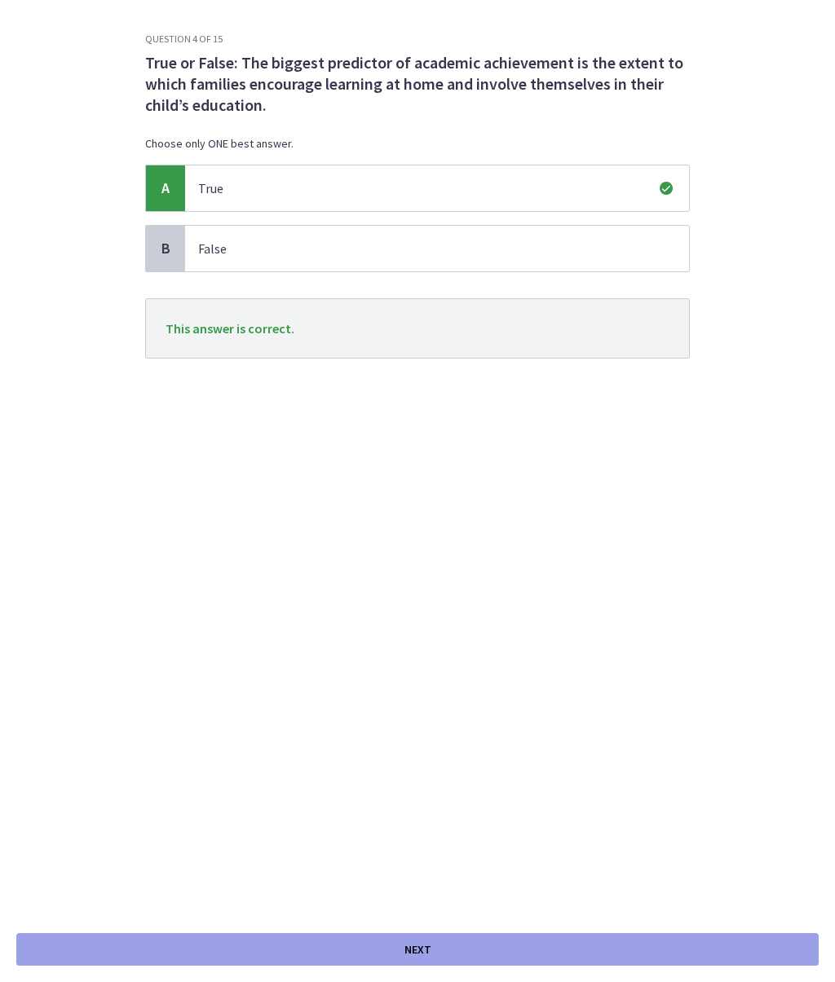
click at [300, 703] on button "Next" at bounding box center [417, 949] width 802 height 33
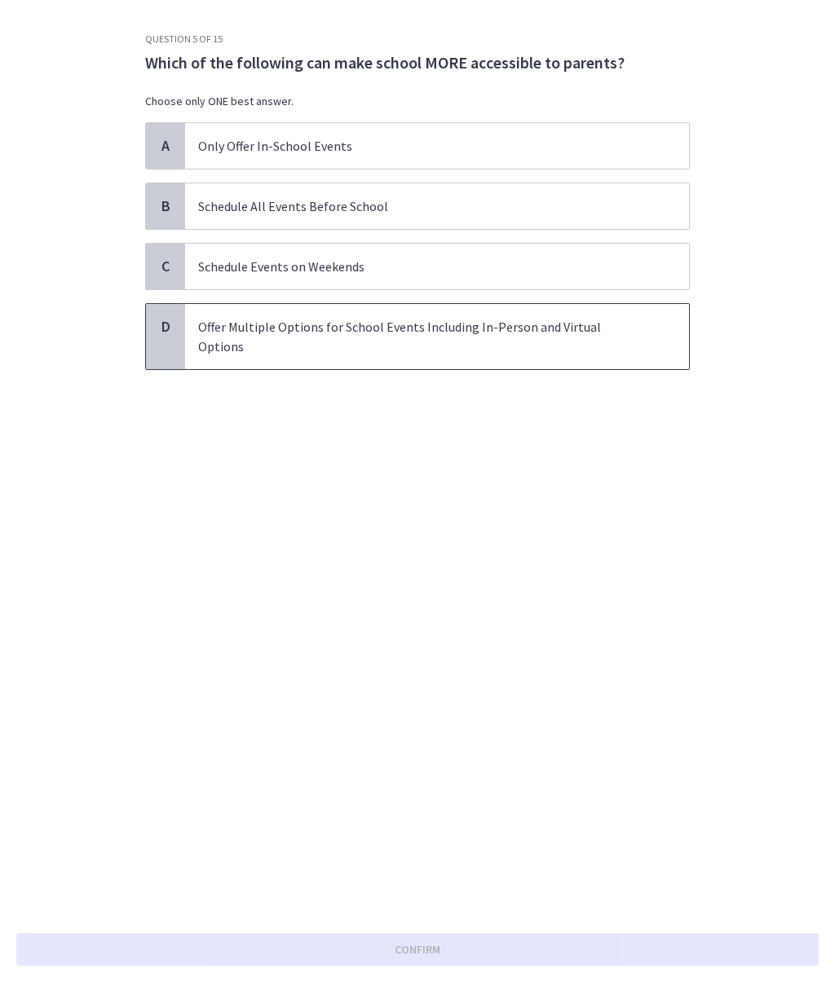
click at [420, 328] on p "Offer Multiple Options for School Events Including In-Person and Virtual Options" at bounding box center [420, 336] width 445 height 39
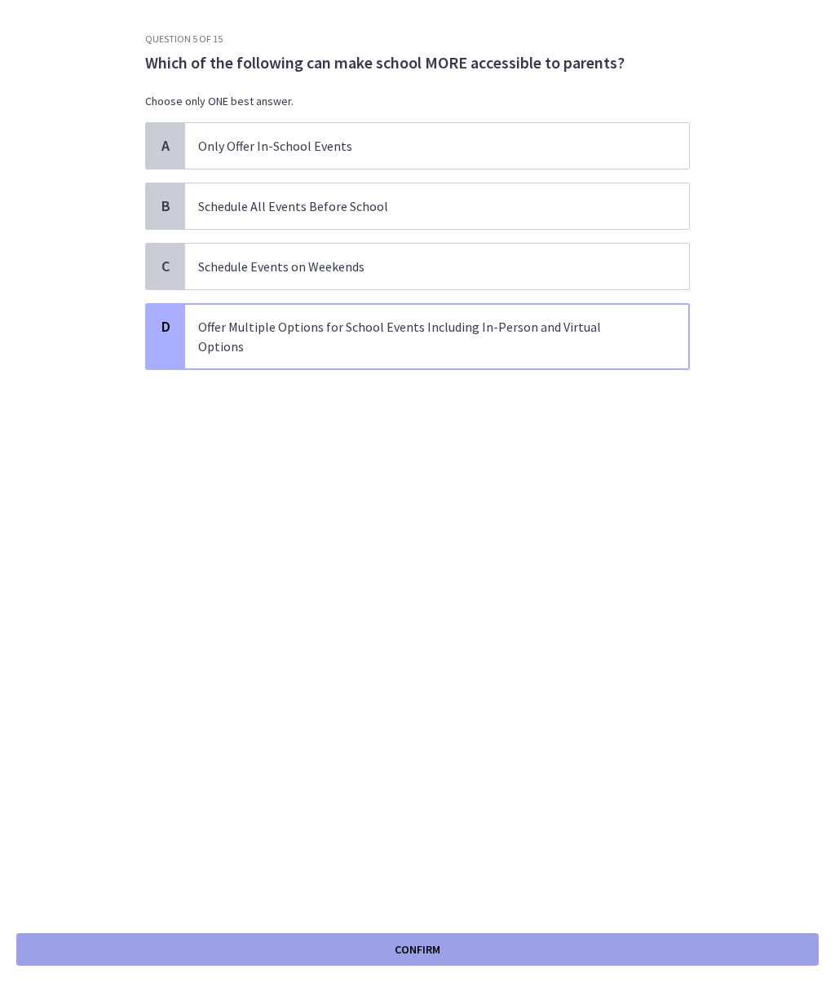
click at [390, 703] on button "Confirm" at bounding box center [417, 949] width 802 height 33
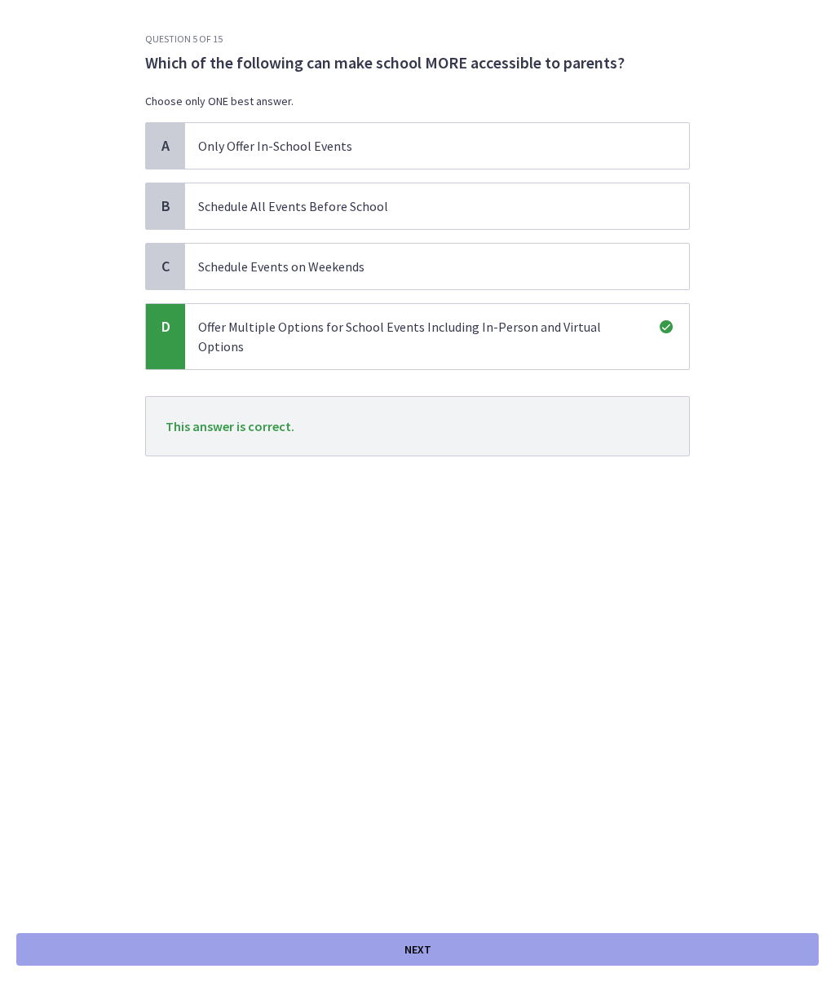
click at [410, 703] on span "Next" at bounding box center [417, 950] width 27 height 20
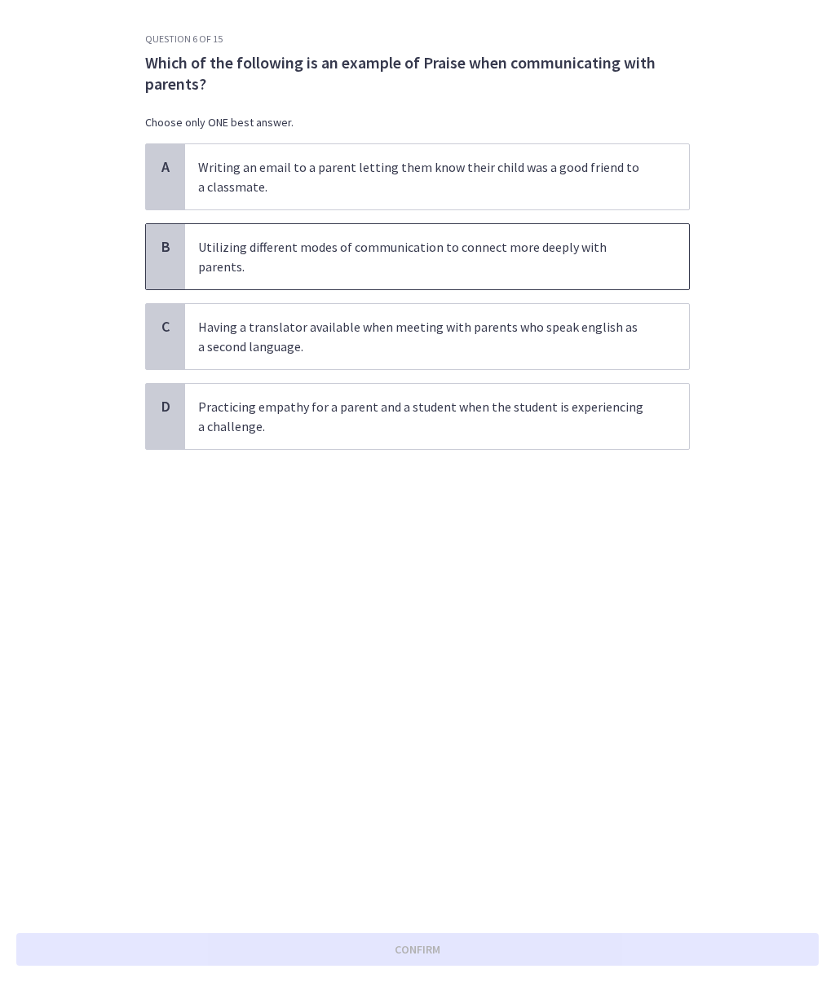
click at [404, 251] on p "Utilizing different modes of communication to connect more deeply with parents." at bounding box center [420, 256] width 445 height 39
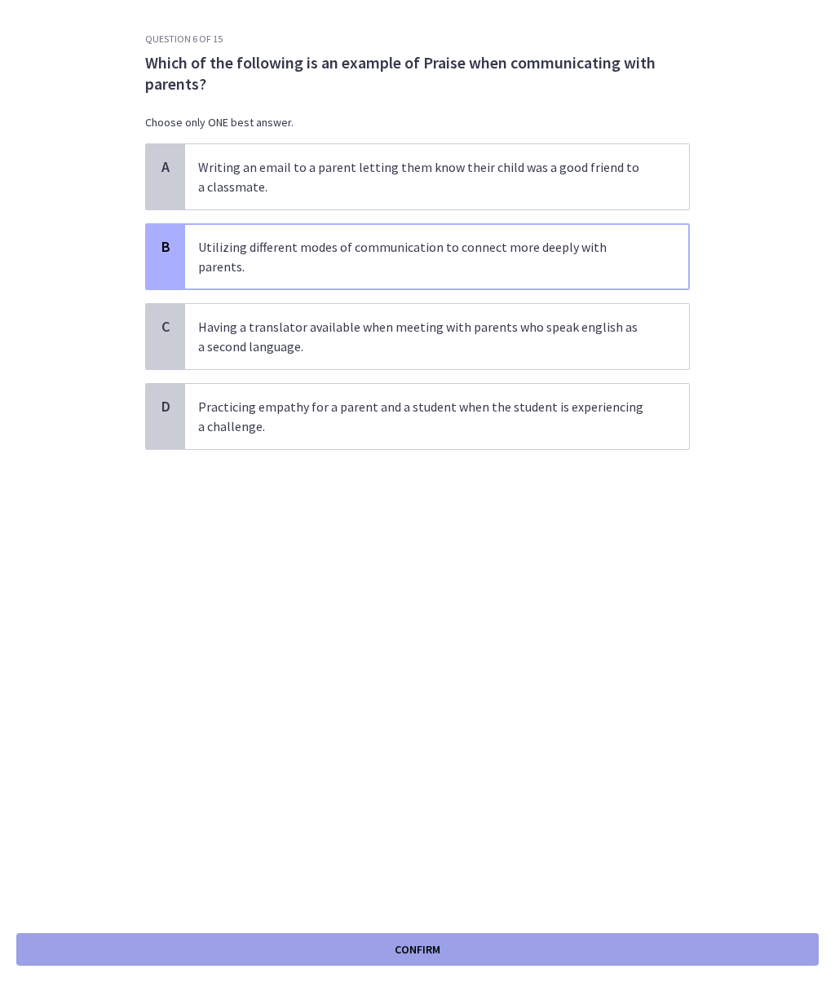
click at [437, 703] on button "Confirm" at bounding box center [417, 949] width 802 height 33
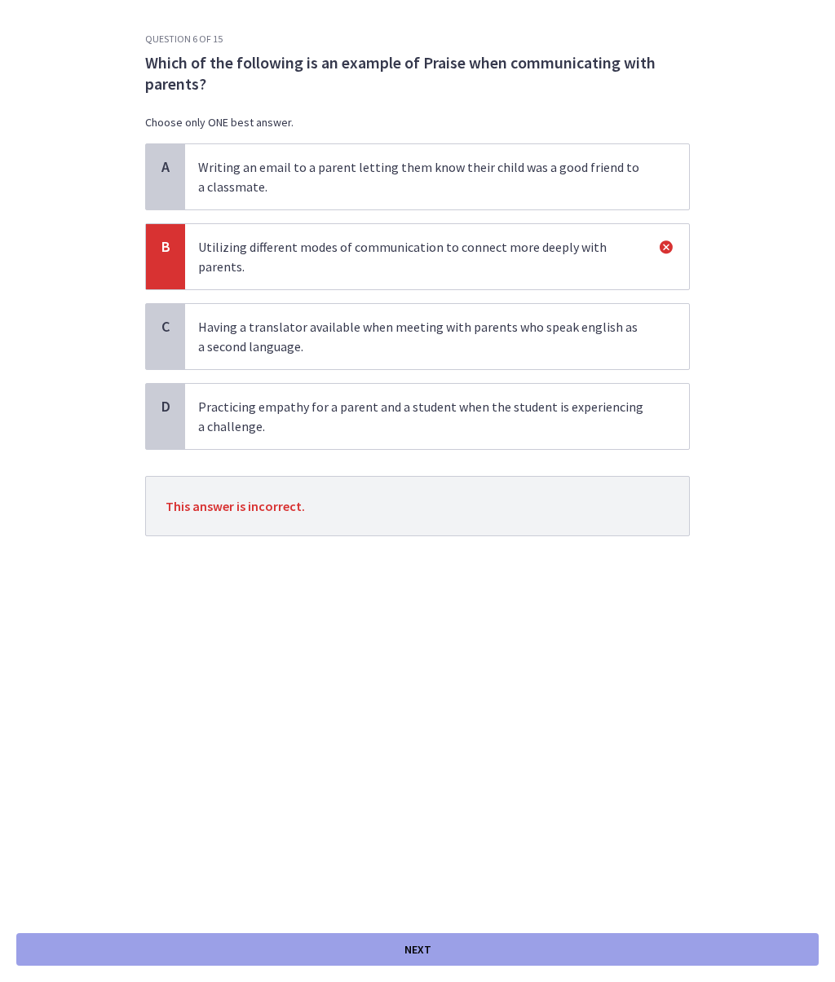
click at [452, 703] on button "Next" at bounding box center [417, 949] width 802 height 33
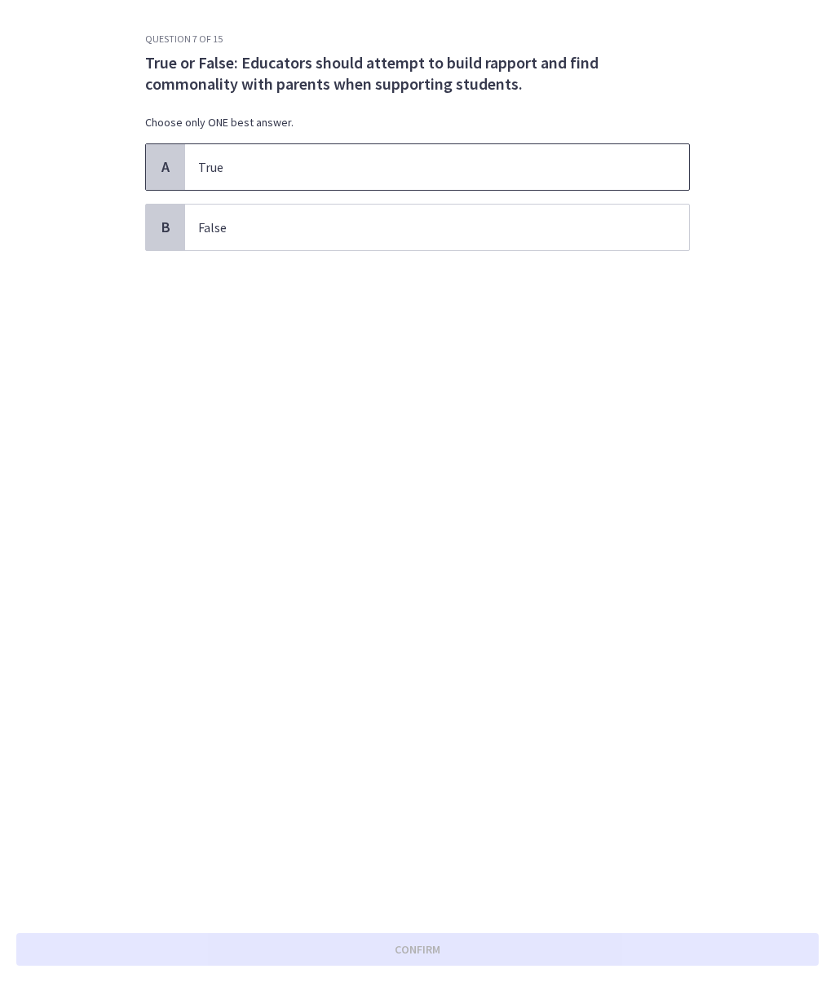
click at [401, 165] on p "True" at bounding box center [420, 167] width 445 height 20
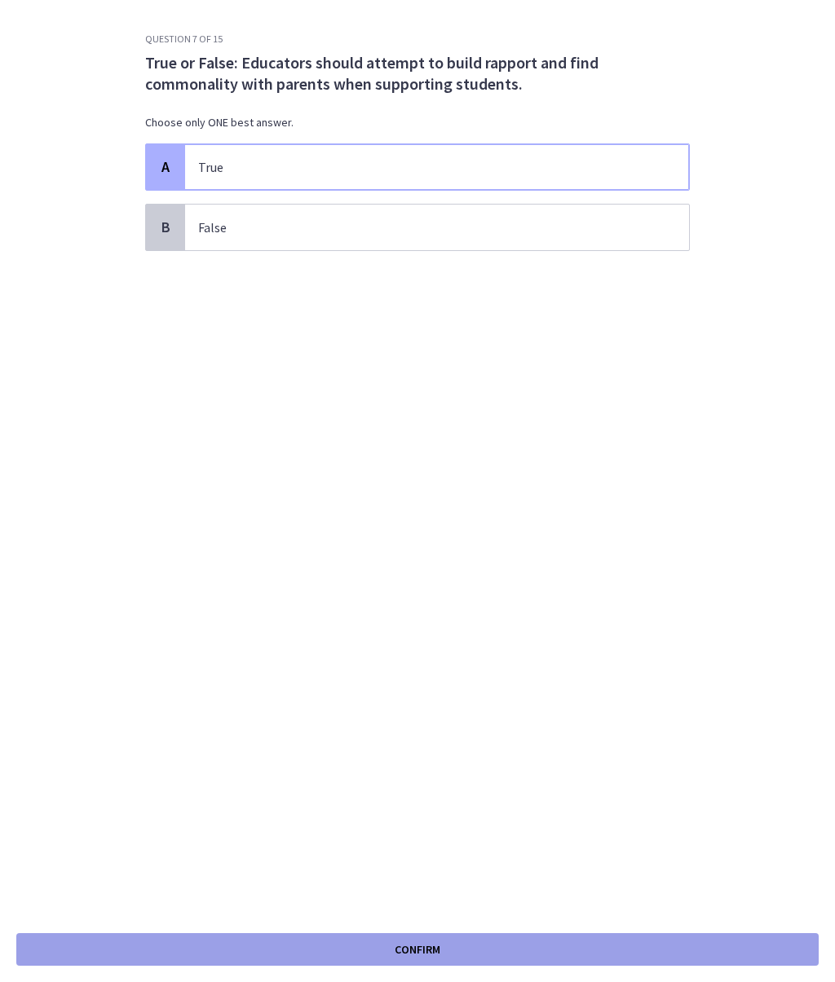
click at [364, 703] on button "Confirm" at bounding box center [417, 949] width 802 height 33
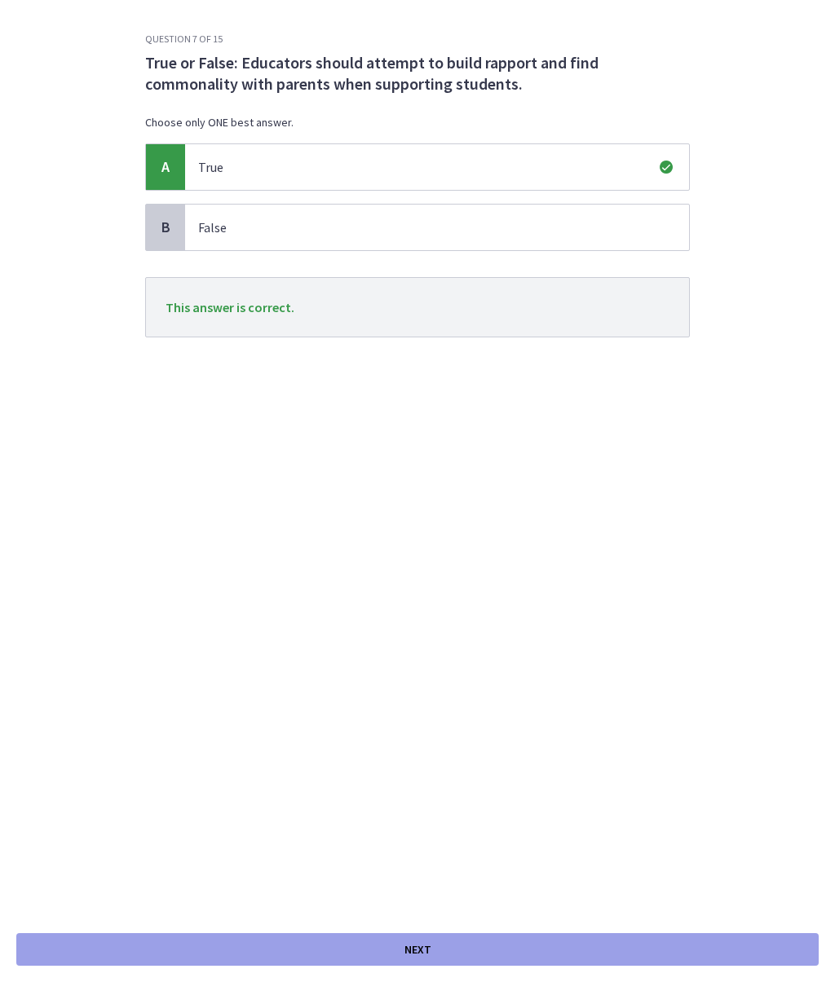
click at [361, 703] on button "Next" at bounding box center [417, 949] width 802 height 33
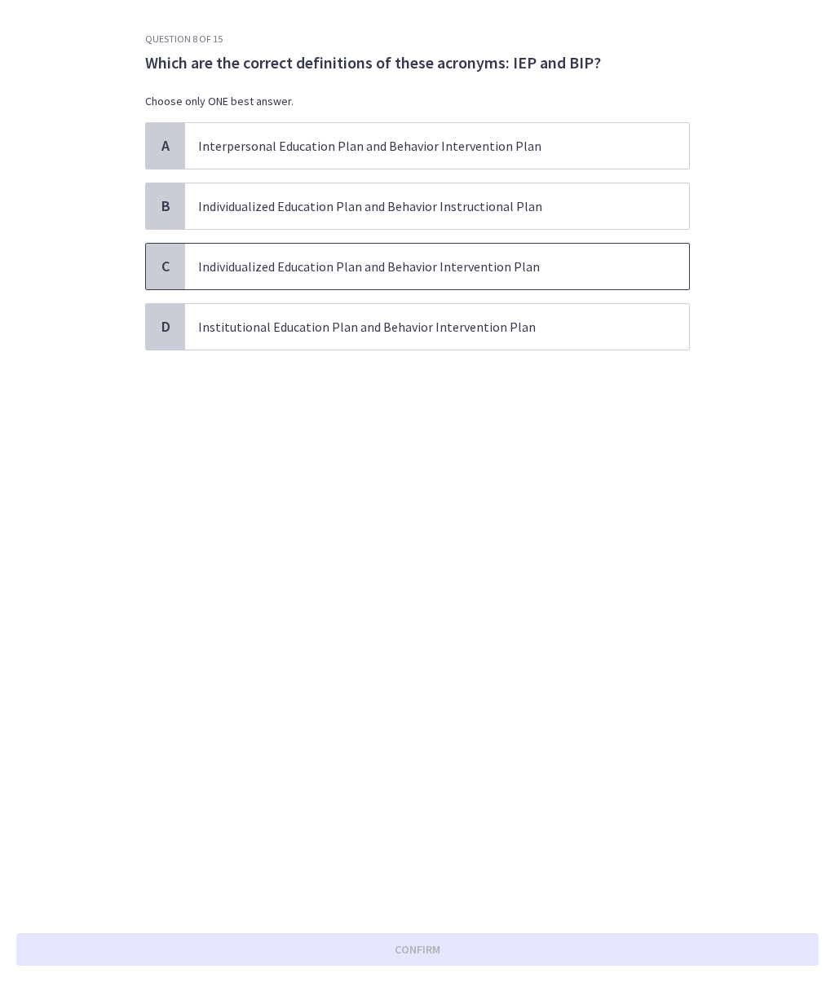
click at [384, 268] on p "Individualized Education Plan and Behavior Intervention Plan" at bounding box center [420, 267] width 445 height 20
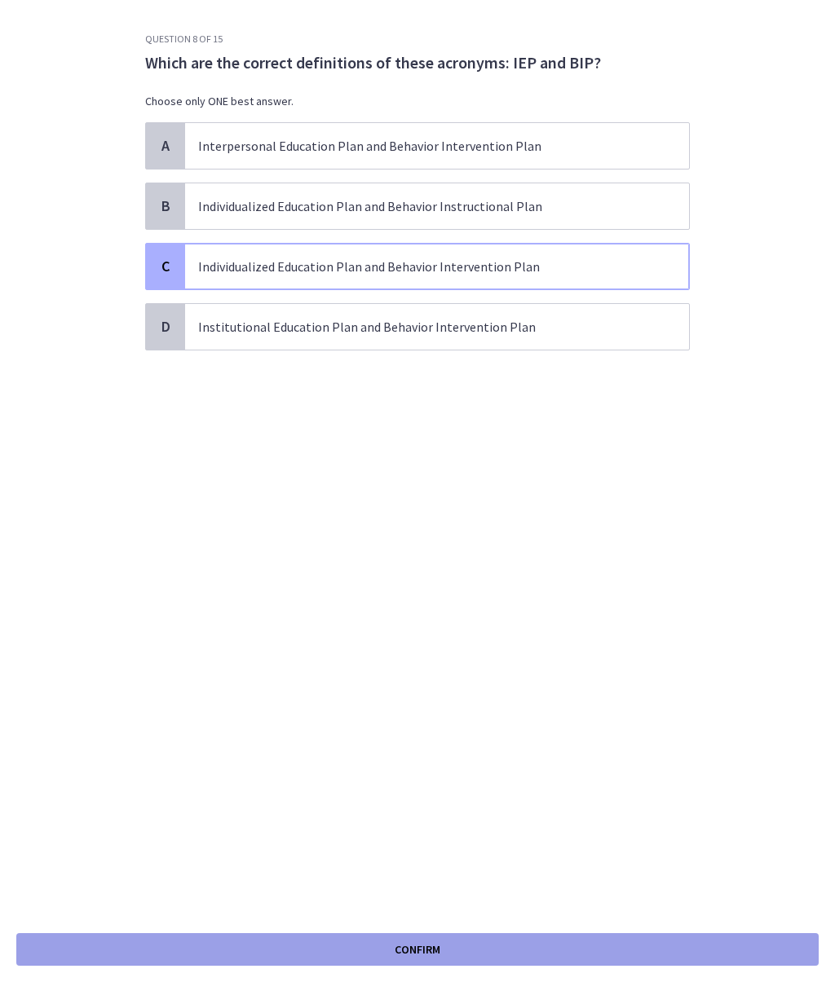
click at [432, 703] on span "Confirm" at bounding box center [417, 950] width 46 height 20
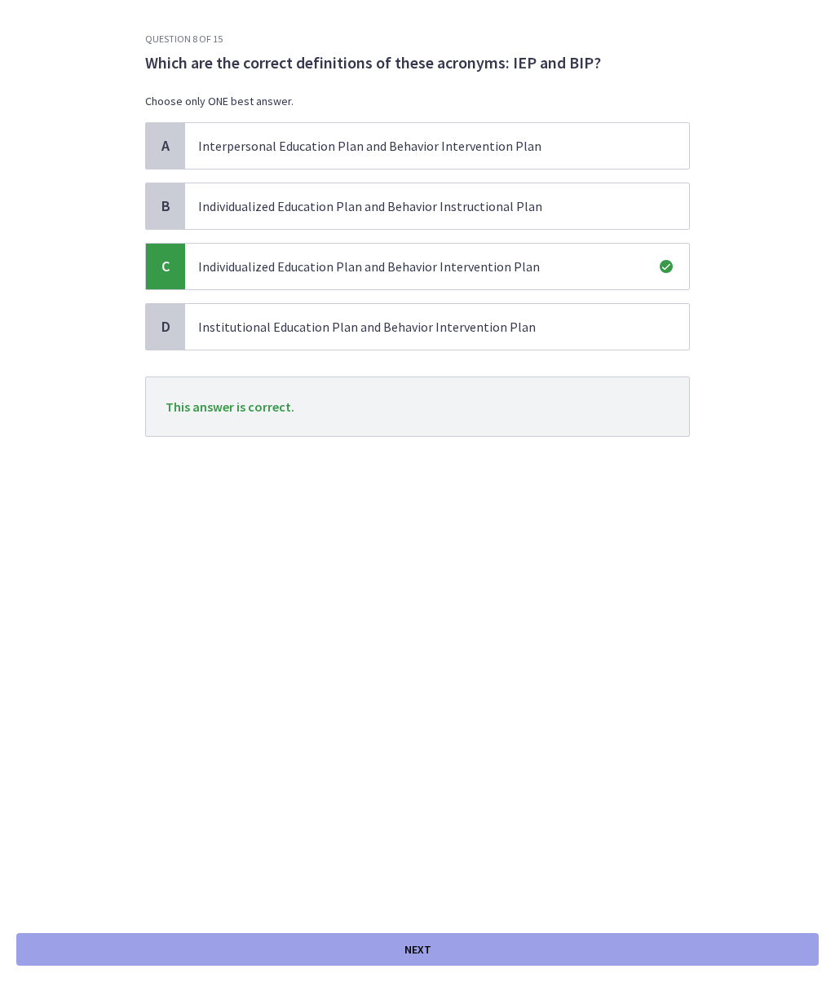
click at [436, 703] on button "Next" at bounding box center [417, 949] width 802 height 33
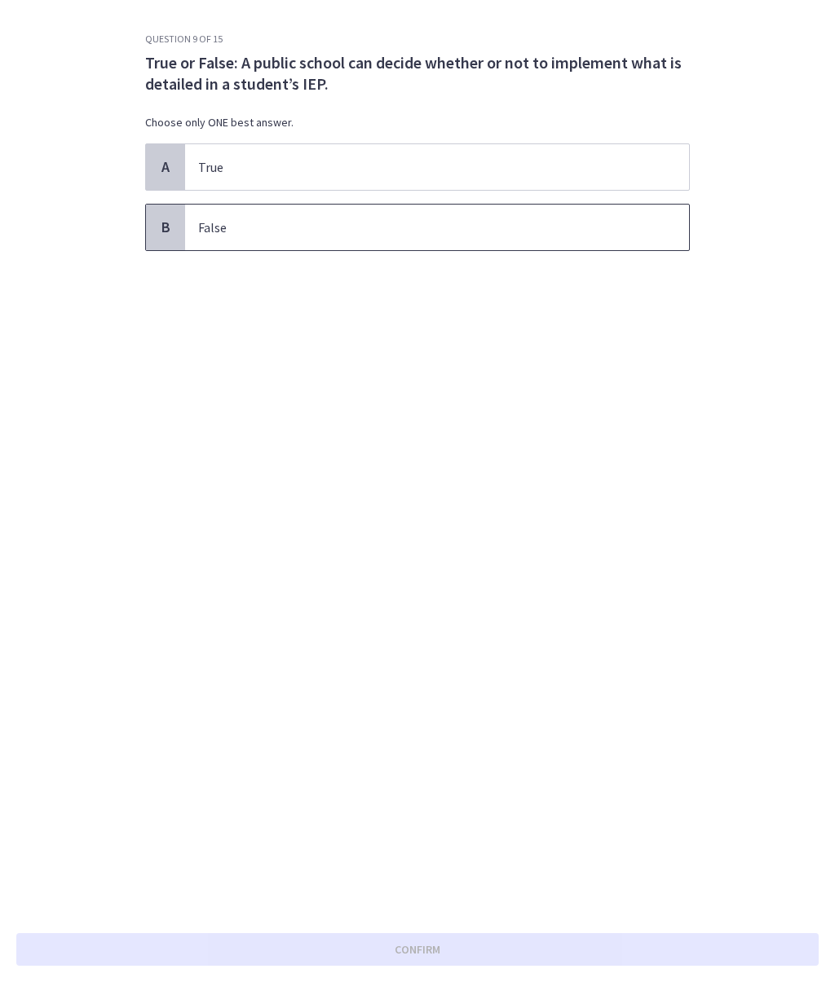
click at [431, 231] on p "False" at bounding box center [420, 228] width 445 height 20
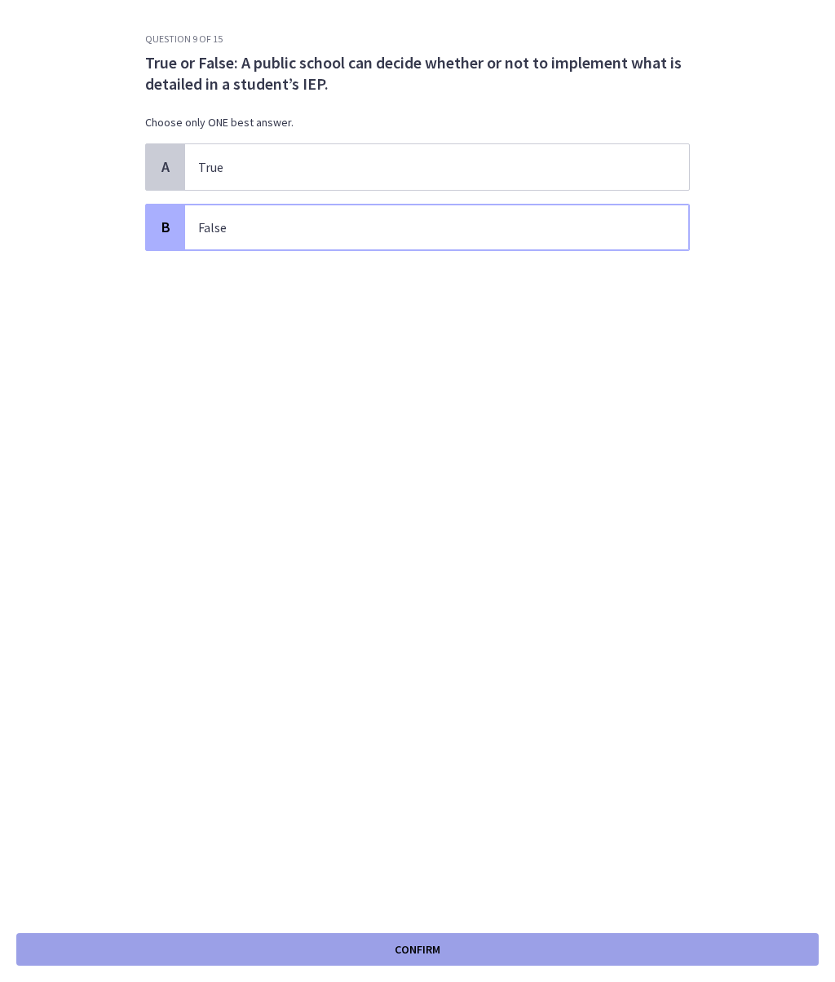
click at [435, 703] on span "Confirm" at bounding box center [417, 950] width 46 height 20
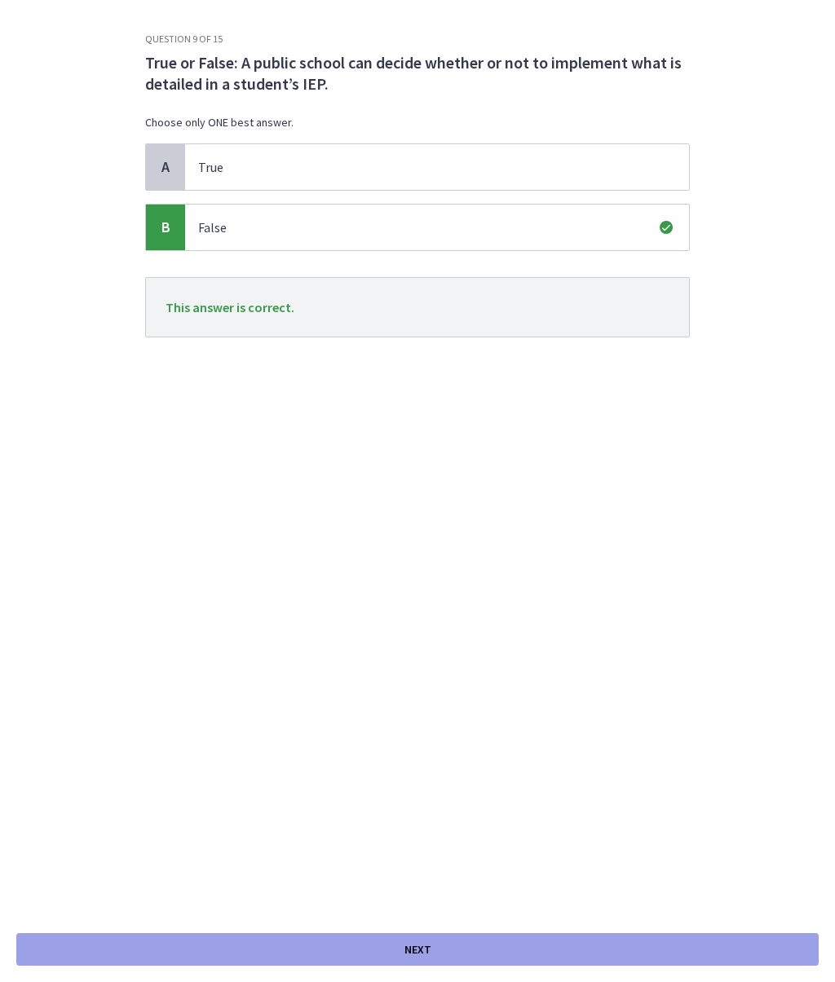
click at [446, 703] on button "Next" at bounding box center [417, 949] width 802 height 33
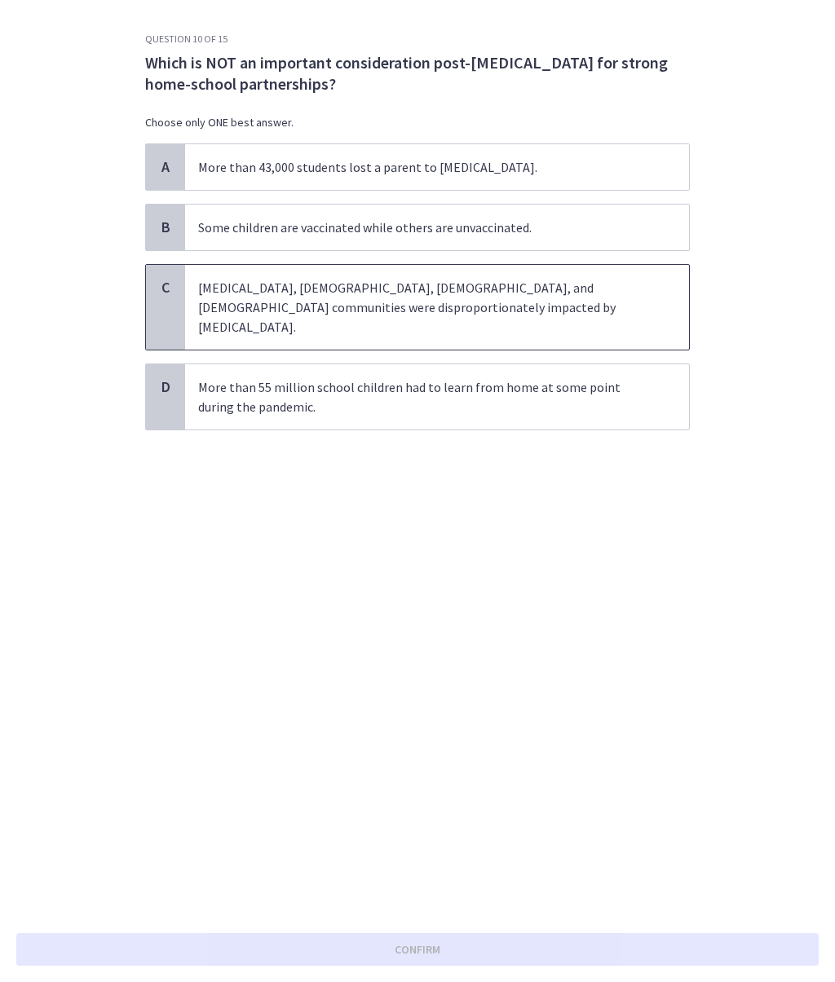
click at [382, 302] on p "Low-income, Black, Latino, and Native American communities were disproportionat…" at bounding box center [420, 307] width 445 height 59
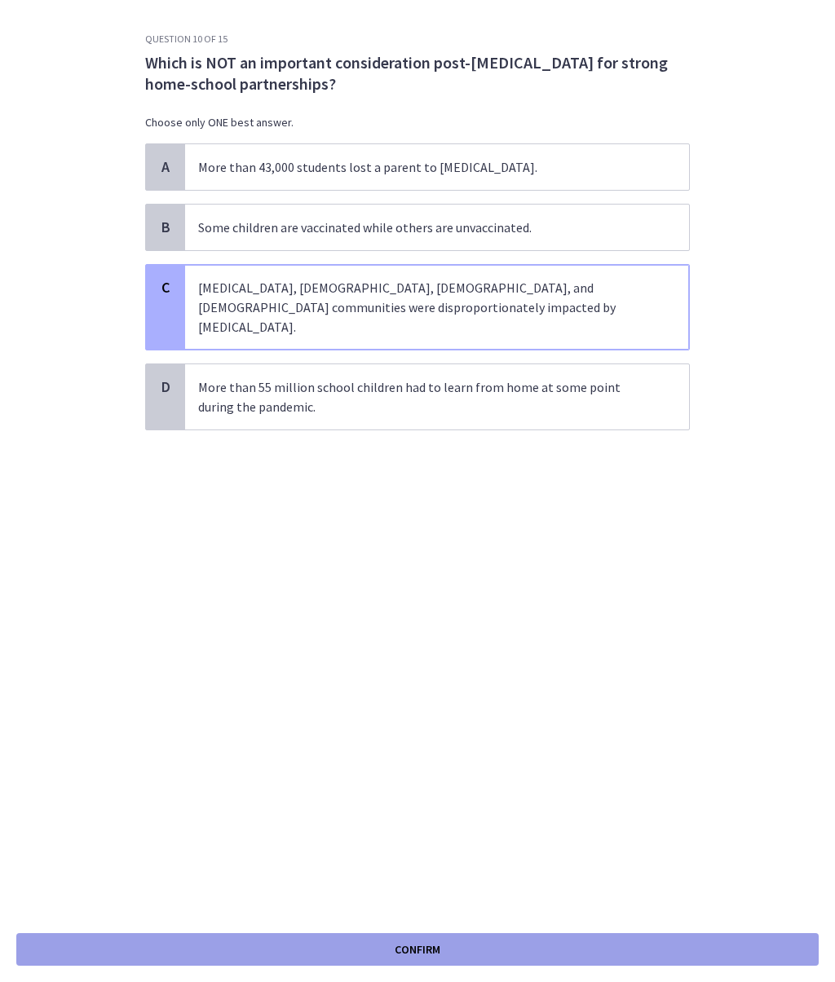
click at [443, 703] on button "Confirm" at bounding box center [417, 949] width 802 height 33
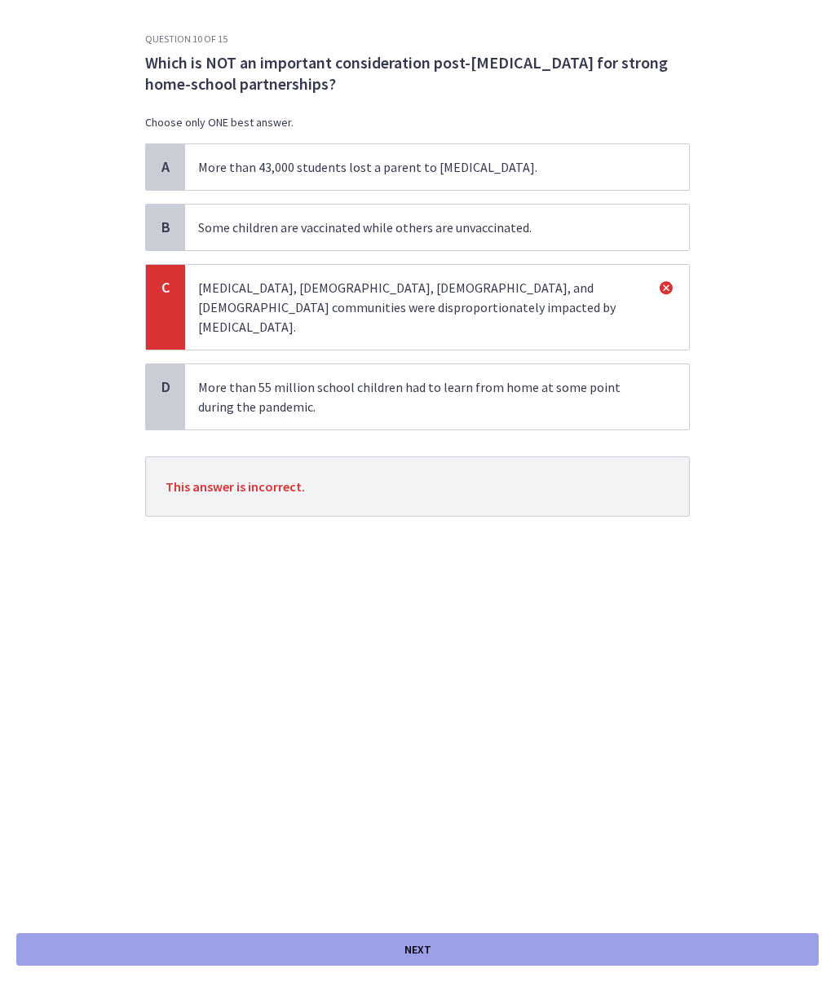
click at [436, 703] on button "Next" at bounding box center [417, 949] width 802 height 33
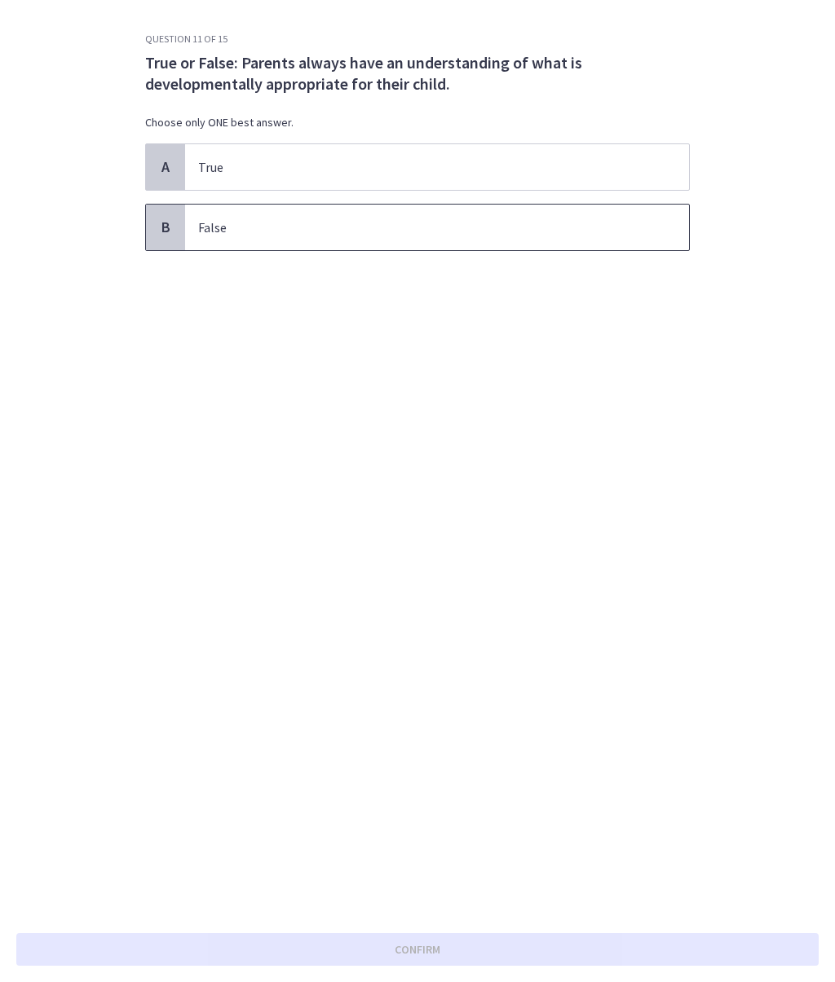
click at [343, 239] on span "False" at bounding box center [437, 228] width 504 height 46
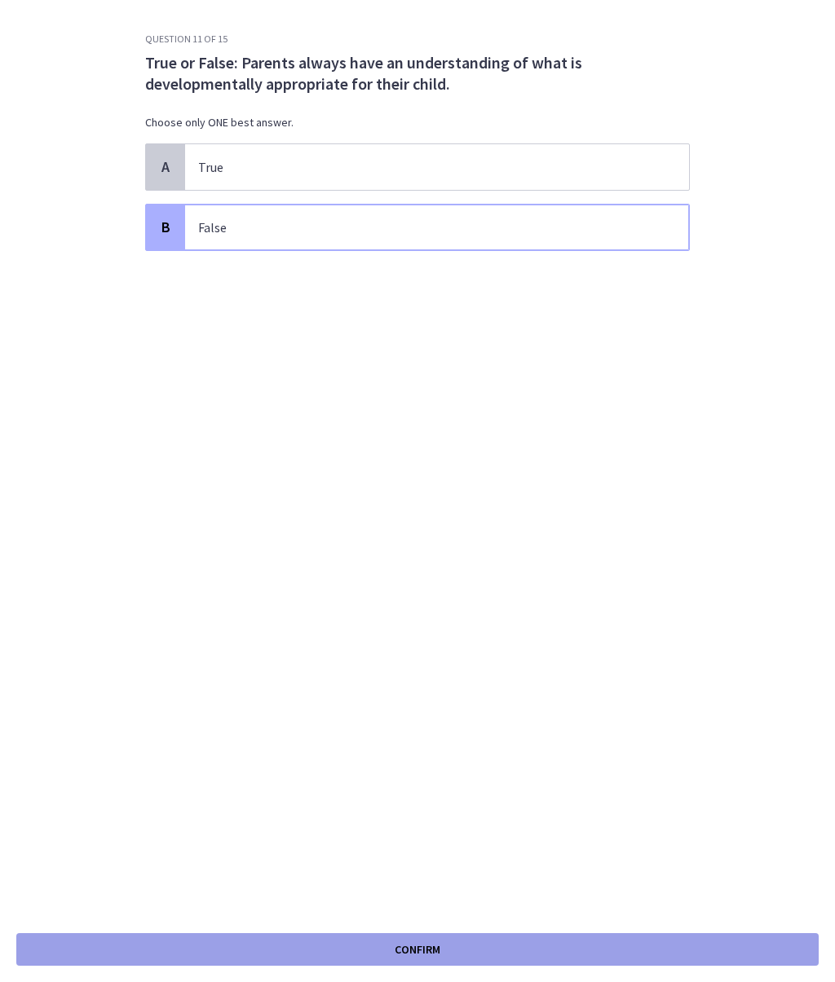
click at [437, 703] on span "Confirm" at bounding box center [417, 950] width 46 height 20
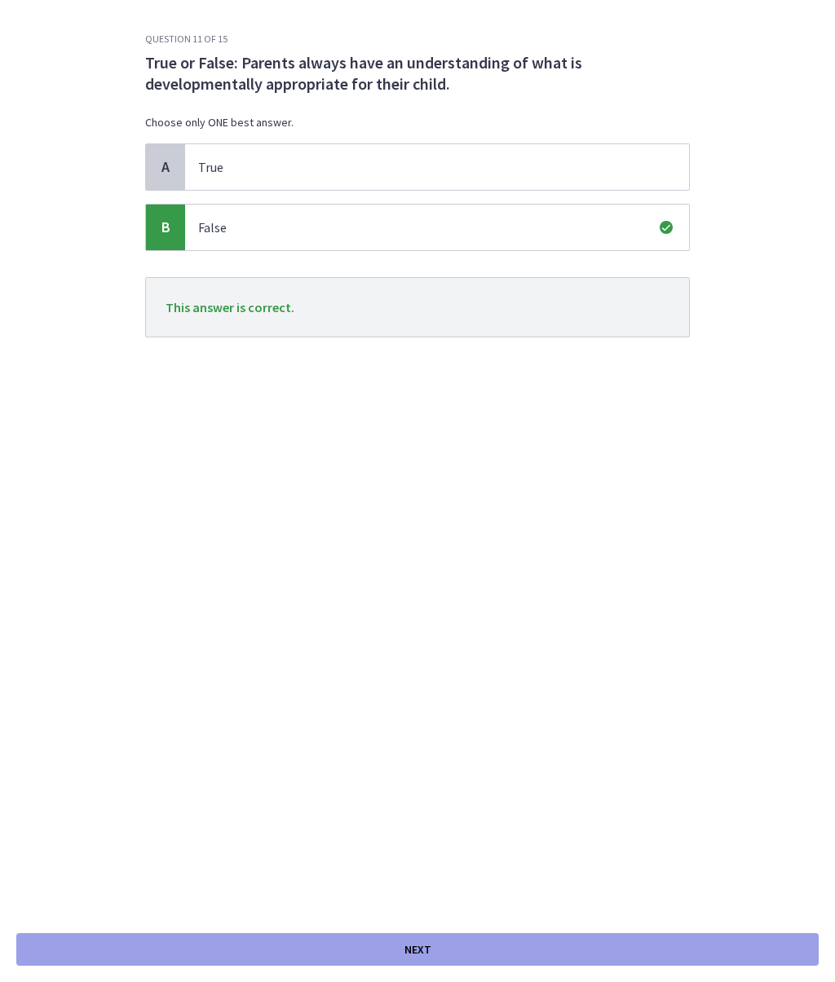
click at [440, 703] on button "Next" at bounding box center [417, 949] width 802 height 33
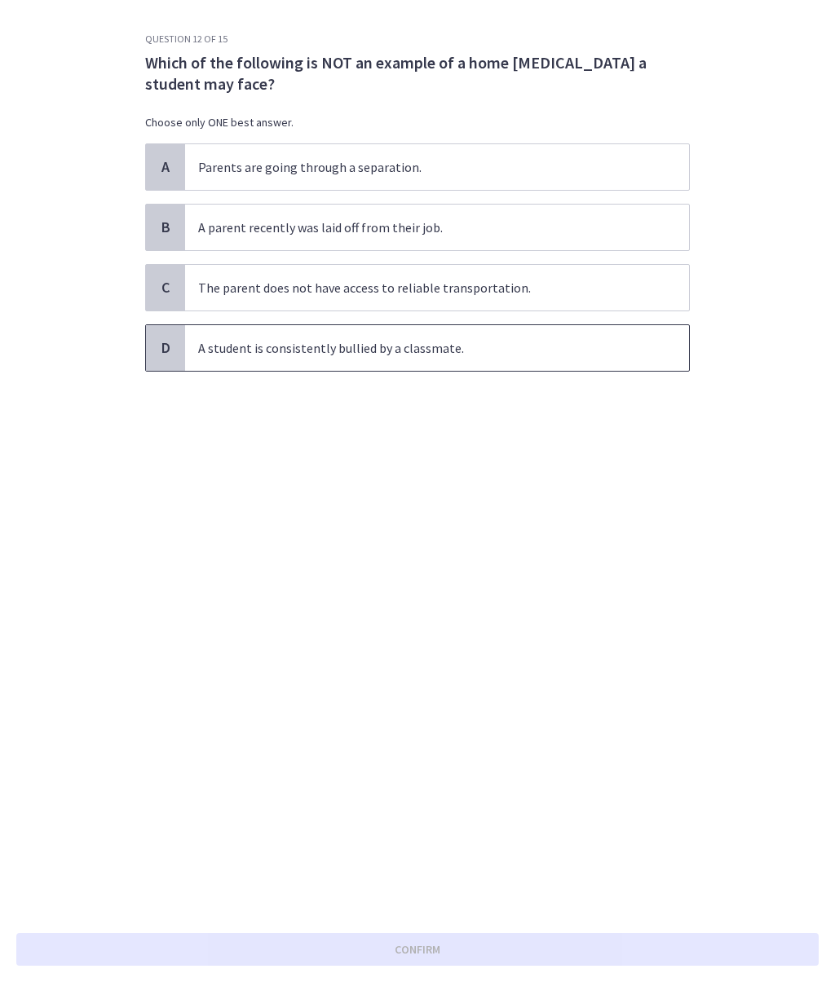
click at [357, 345] on p "A student is consistently bullied by a classmate." at bounding box center [420, 348] width 445 height 20
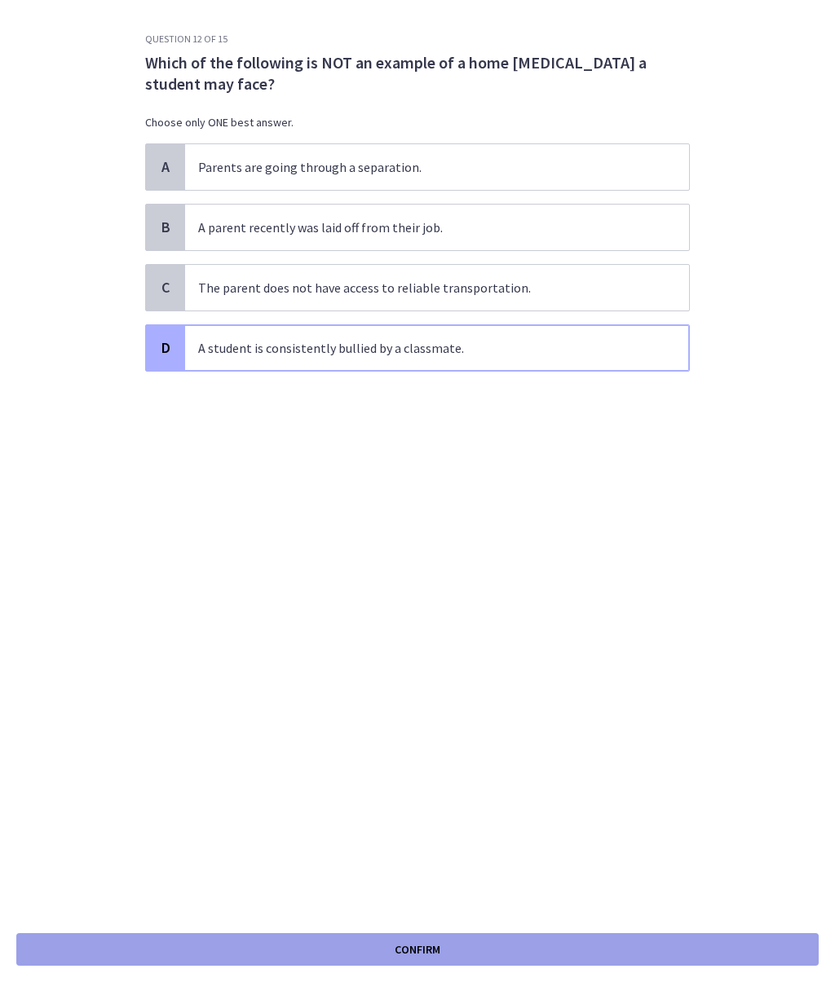
click at [403, 703] on span "Confirm" at bounding box center [417, 950] width 46 height 20
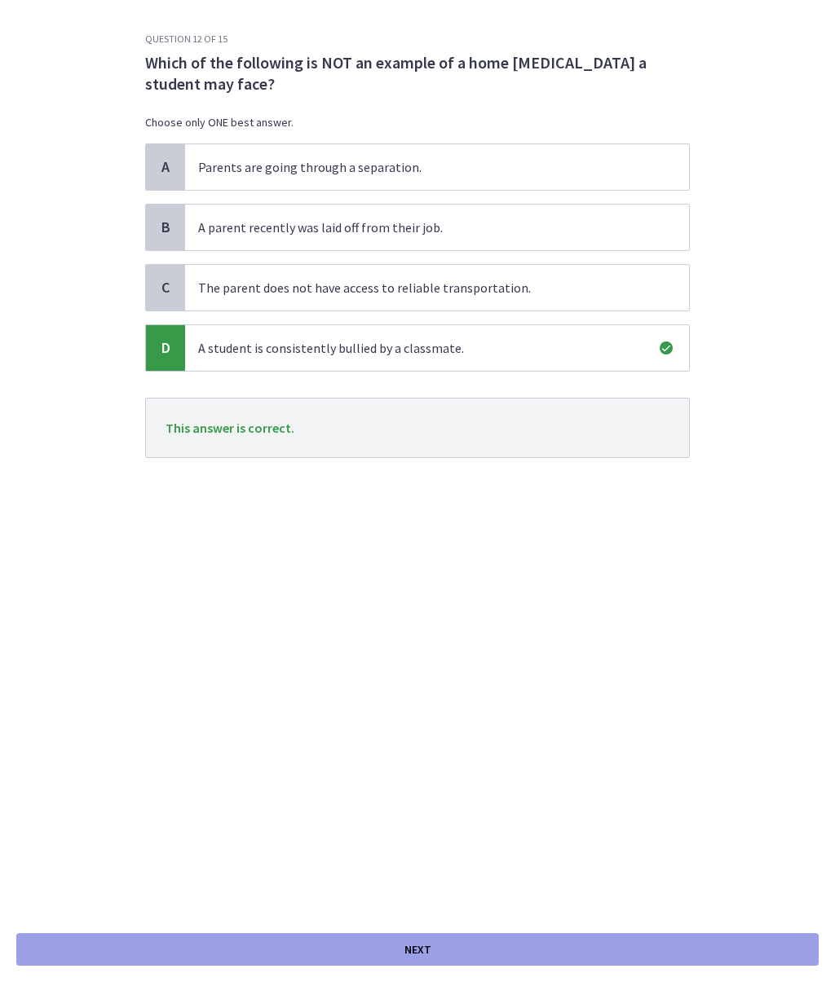
click at [422, 703] on span "Next" at bounding box center [417, 950] width 27 height 20
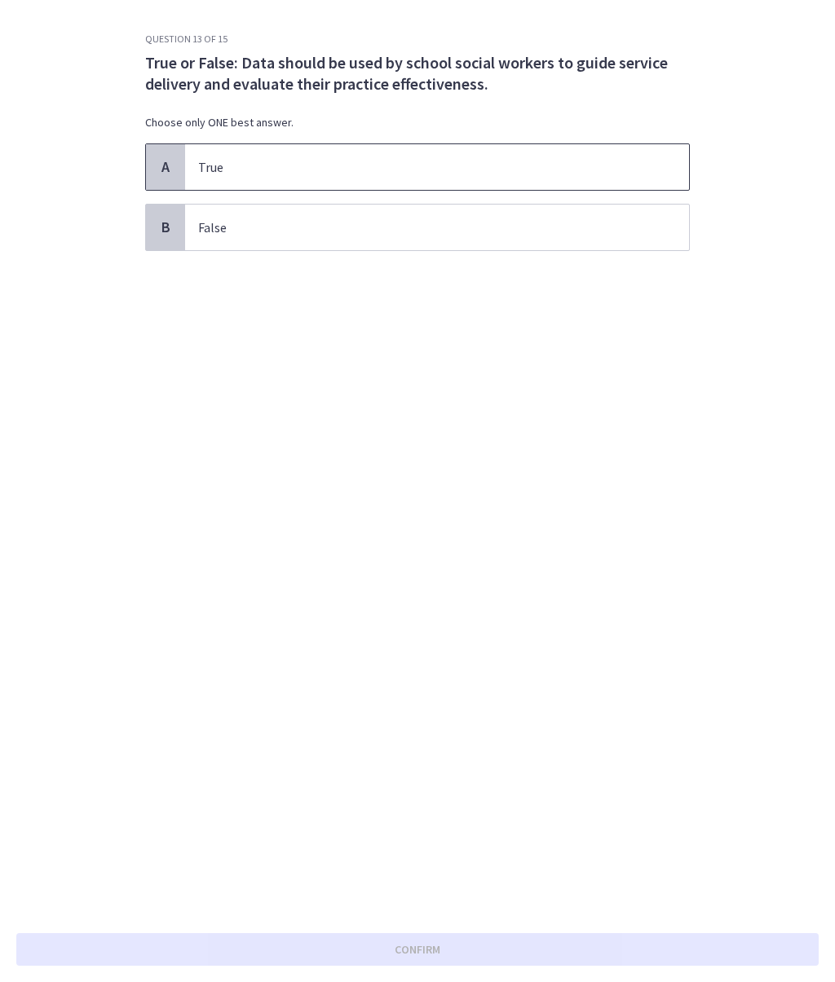
click at [372, 161] on p "True" at bounding box center [420, 167] width 445 height 20
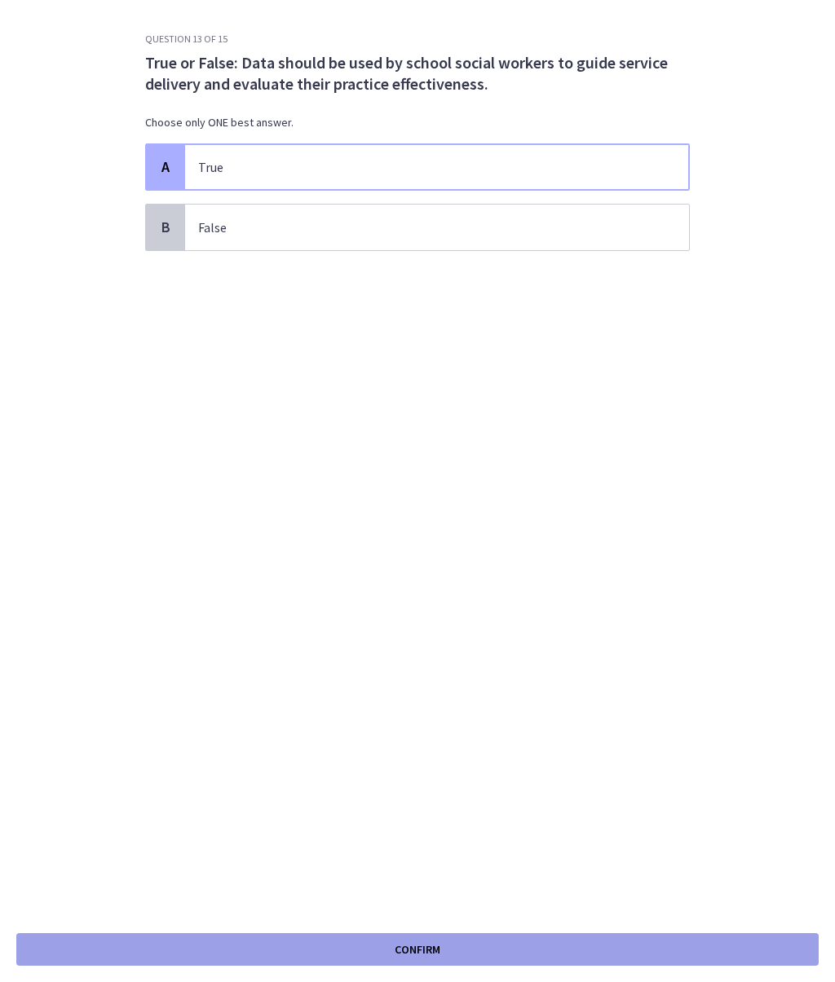
click at [380, 703] on button "Confirm" at bounding box center [417, 949] width 802 height 33
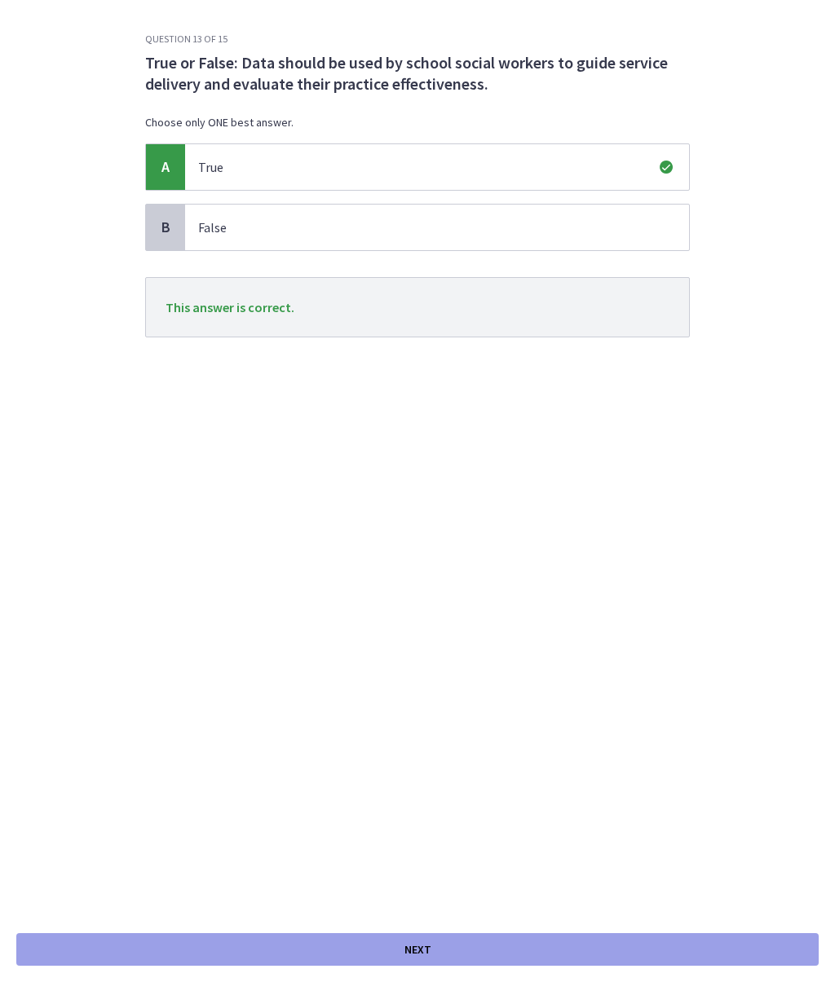
click at [390, 703] on button "Next" at bounding box center [417, 949] width 802 height 33
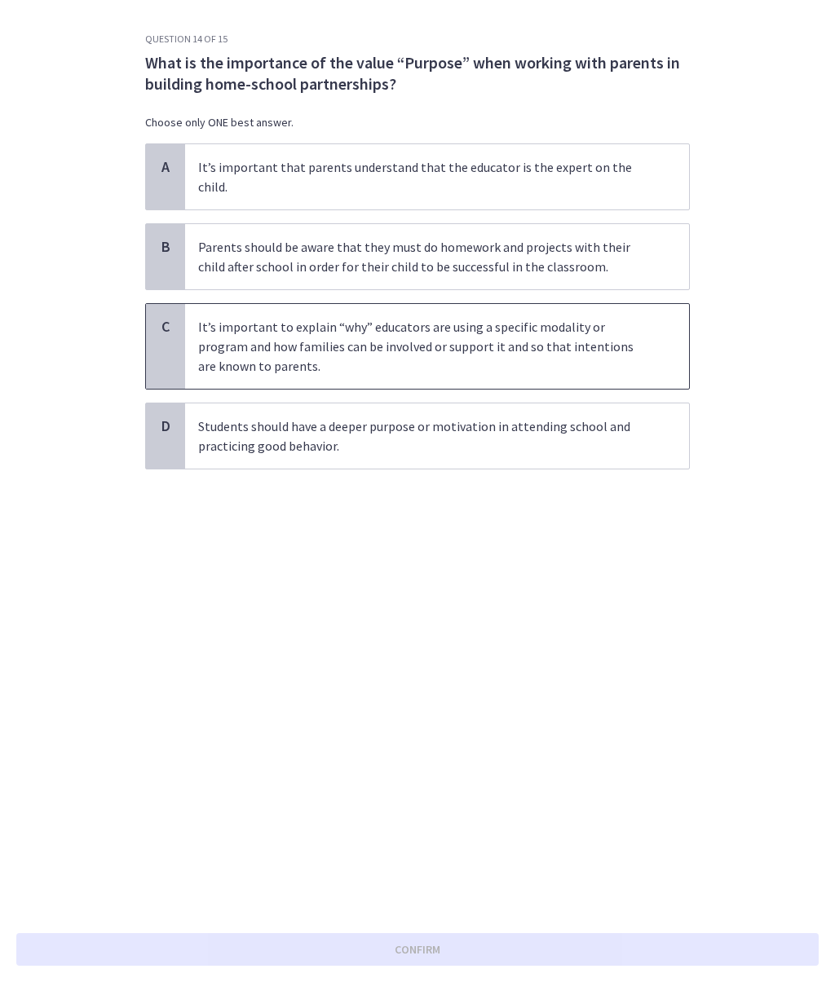
click at [425, 339] on p "It’s important to explain “why” educators are using a specific modality or prog…" at bounding box center [420, 346] width 445 height 59
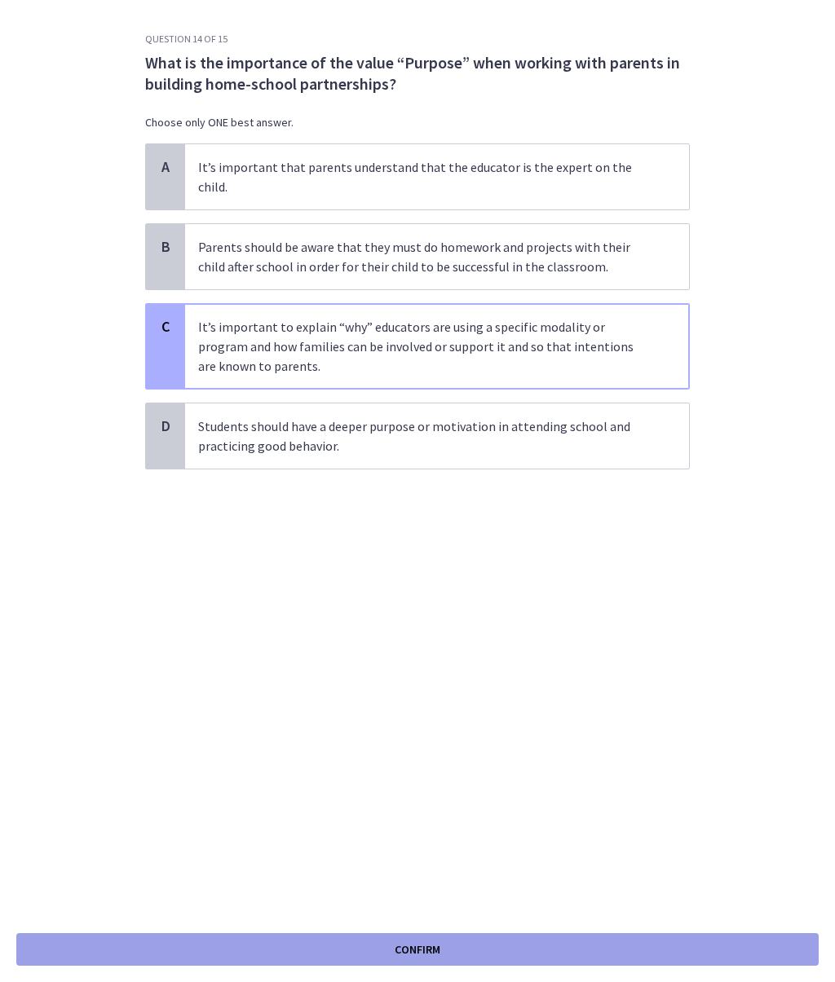
click at [425, 703] on span "Confirm" at bounding box center [417, 950] width 46 height 20
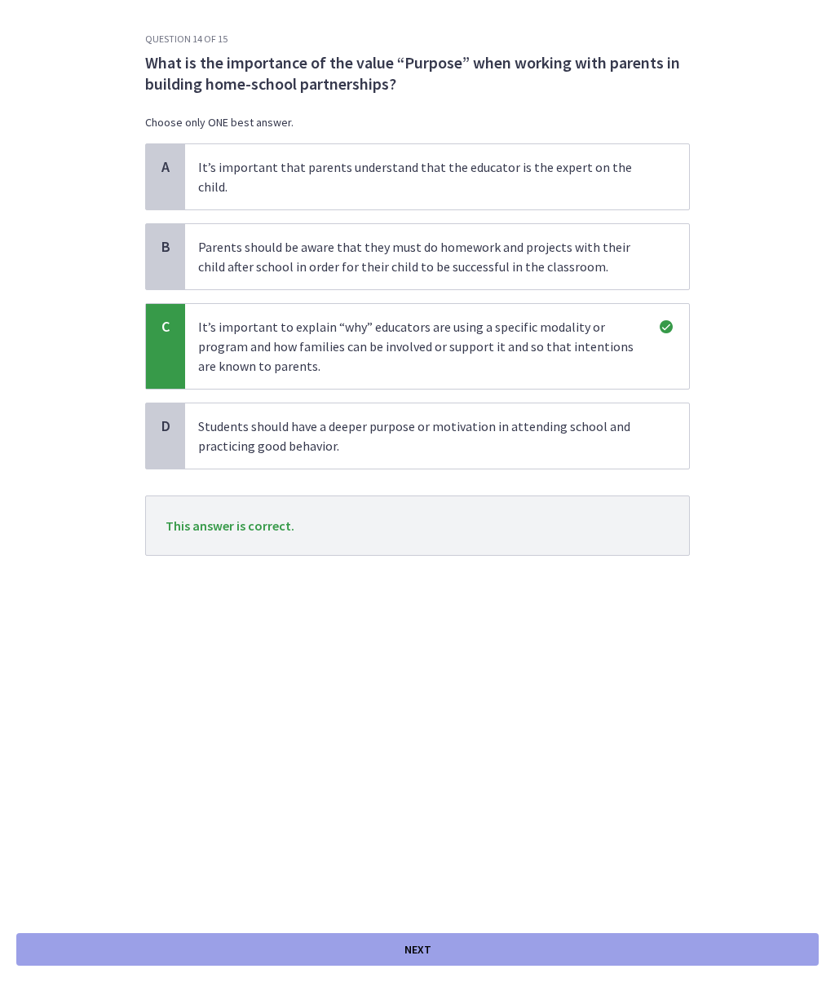
click at [428, 703] on span "Next" at bounding box center [417, 950] width 27 height 20
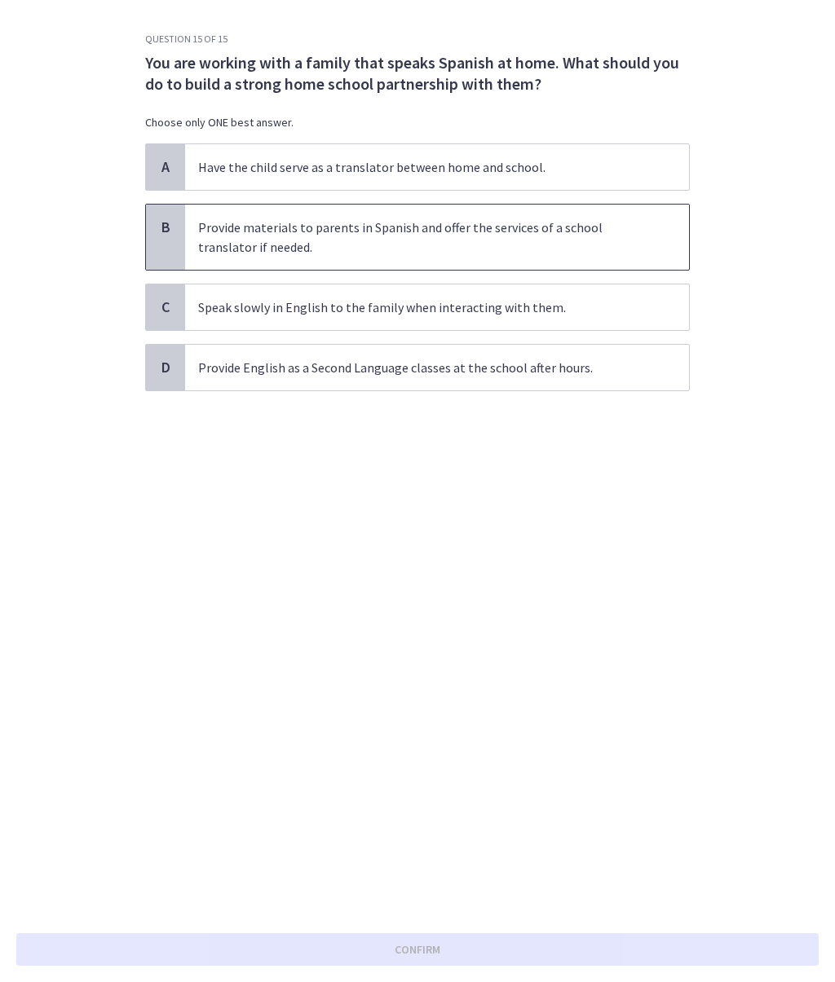
click at [375, 244] on p "Provide materials to parents in Spanish and offer the services of a school tran…" at bounding box center [420, 237] width 445 height 39
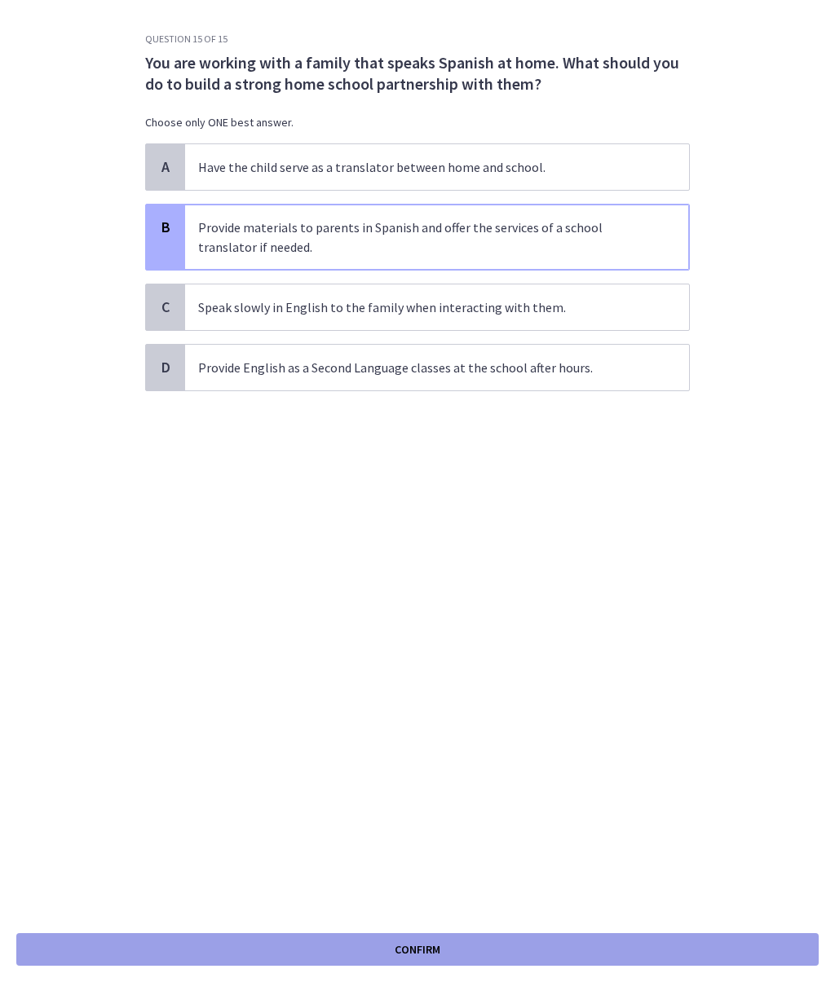
click at [470, 703] on button "Confirm" at bounding box center [417, 949] width 802 height 33
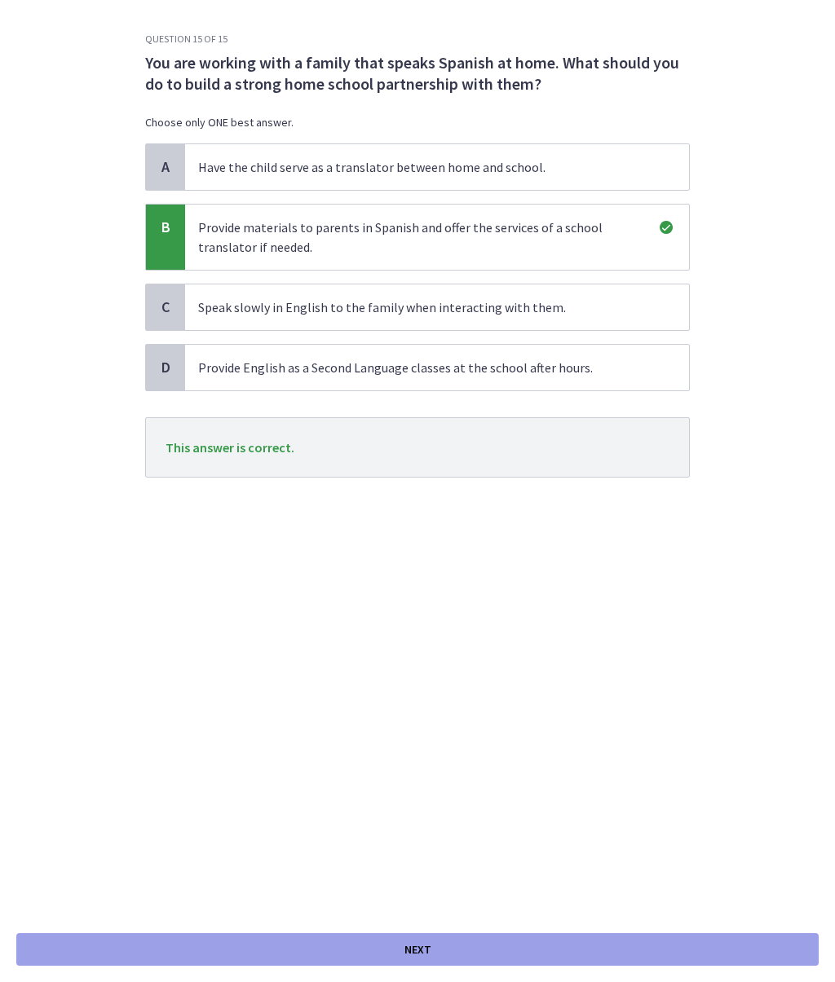
click at [439, 703] on button "Next" at bounding box center [417, 949] width 802 height 33
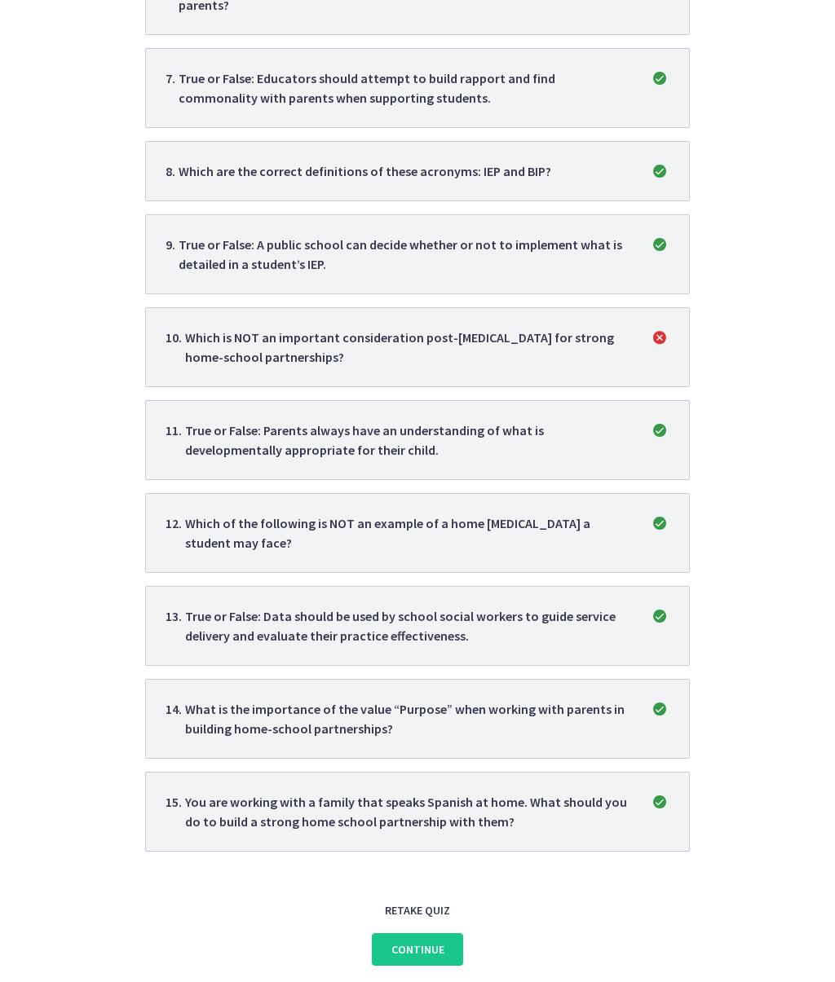
scroll to position [803, 0]
click at [430, 703] on span "Continue" at bounding box center [417, 950] width 53 height 20
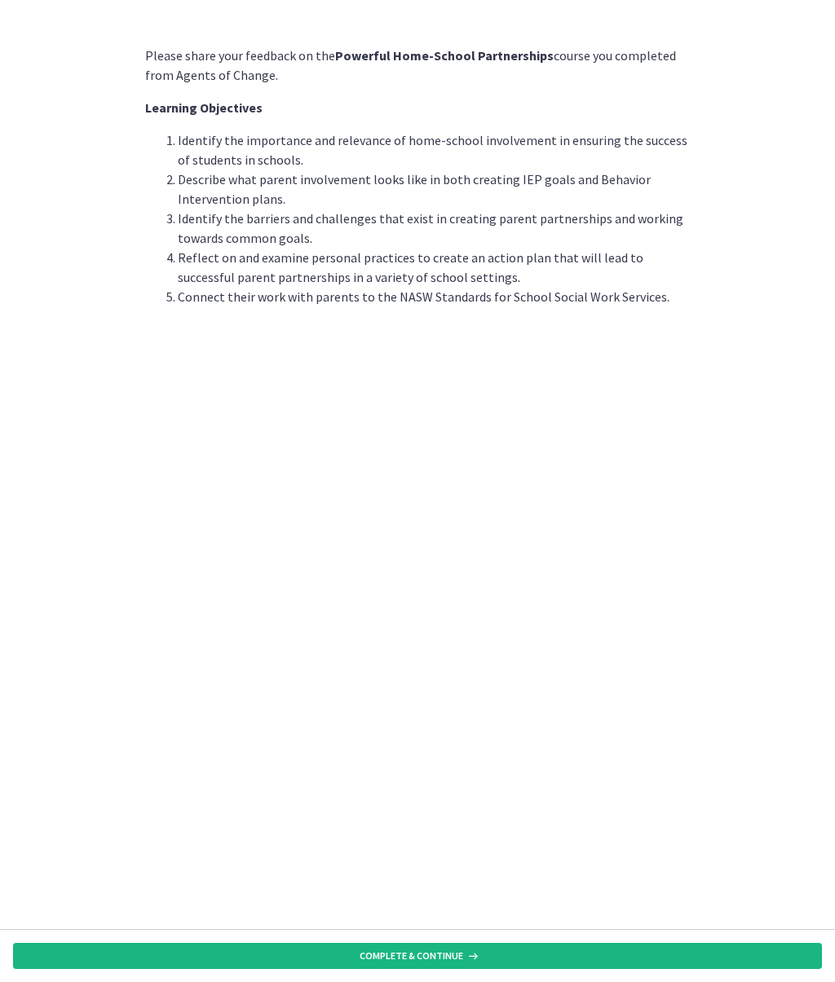
click at [455, 957] on span "Complete & continue" at bounding box center [411, 955] width 104 height 13
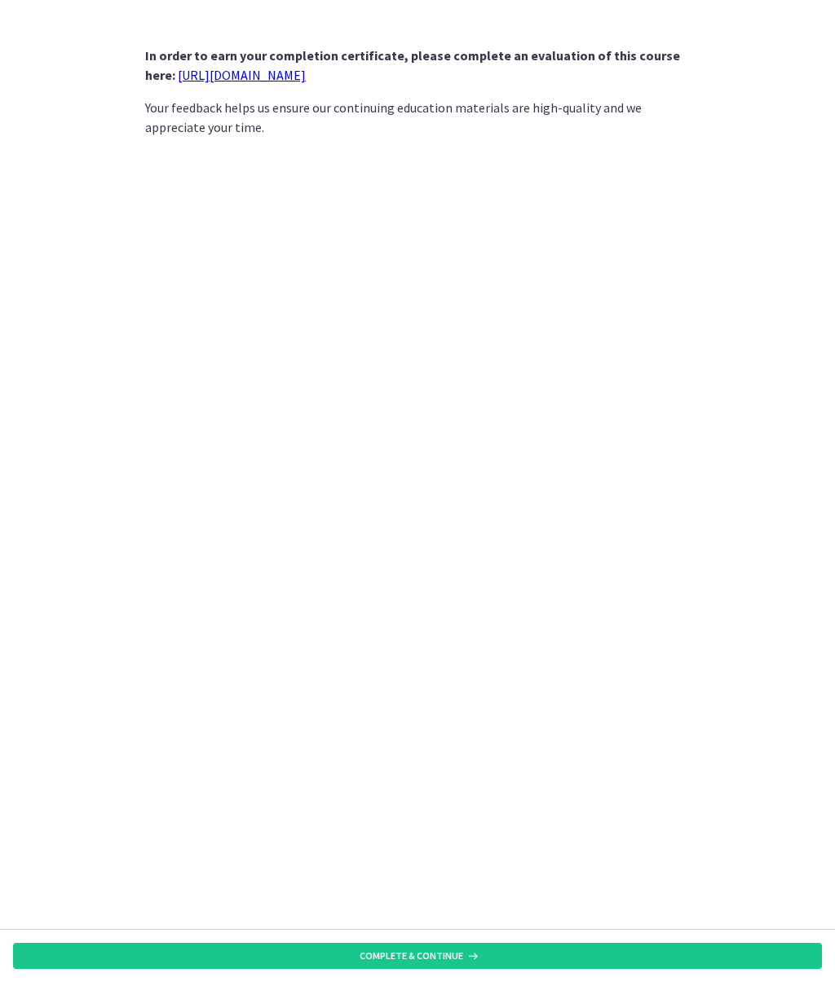
click at [304, 77] on link "[URL][DOMAIN_NAME]" at bounding box center [242, 75] width 128 height 16
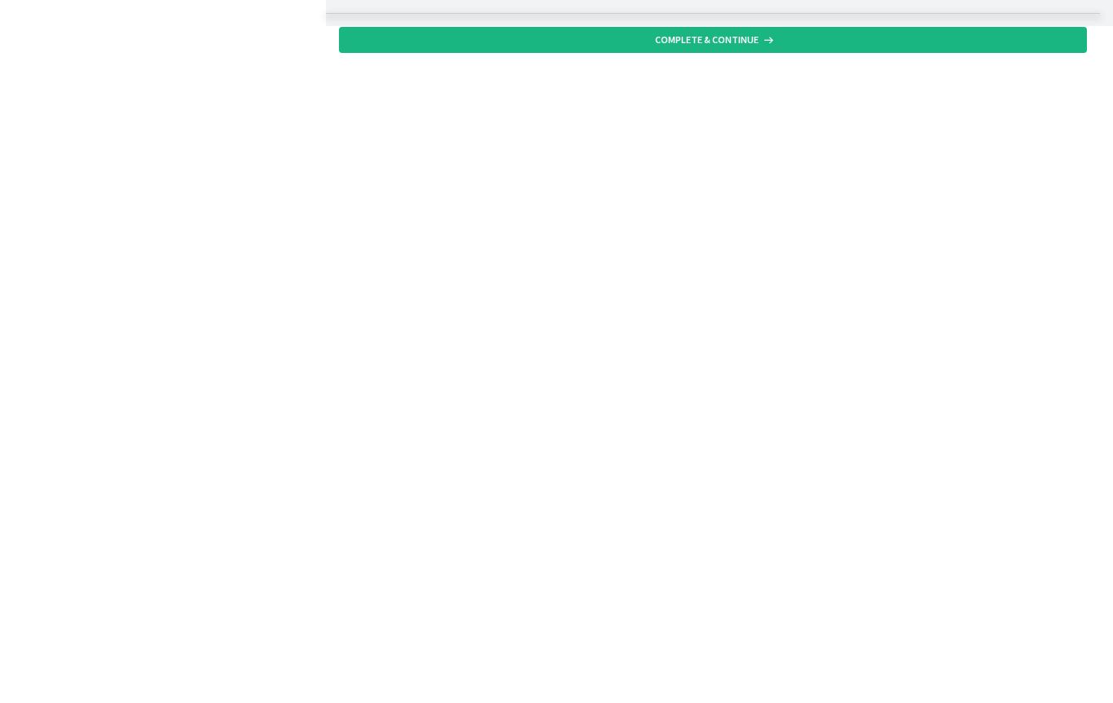
click at [593, 36] on button "Complete & continue" at bounding box center [713, 40] width 748 height 26
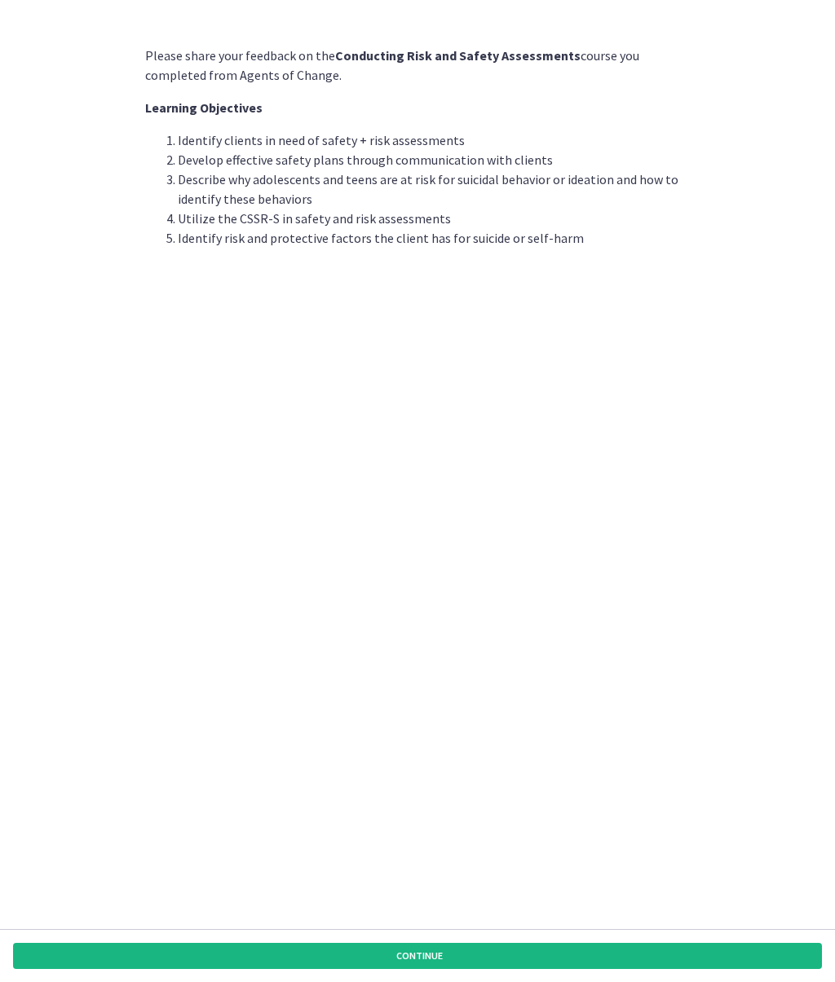
click at [652, 703] on button "Continue" at bounding box center [417, 956] width 808 height 26
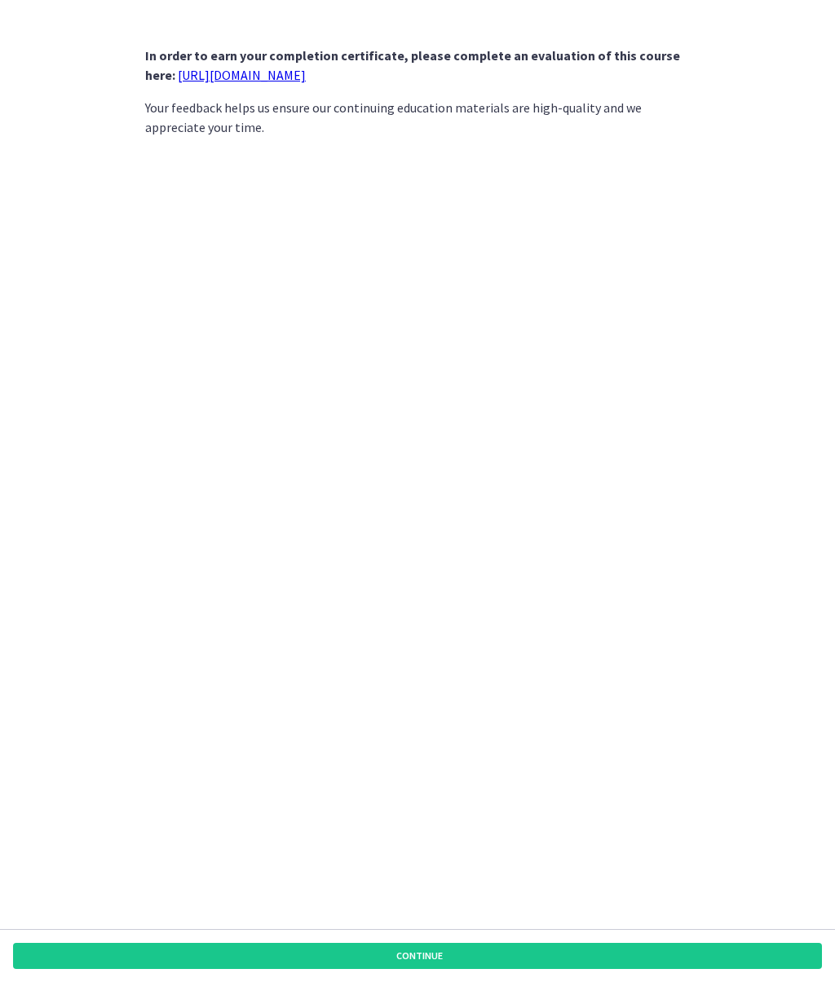
click at [306, 73] on link "[URL][DOMAIN_NAME]" at bounding box center [242, 75] width 128 height 16
